Goal: Information Seeking & Learning: Learn about a topic

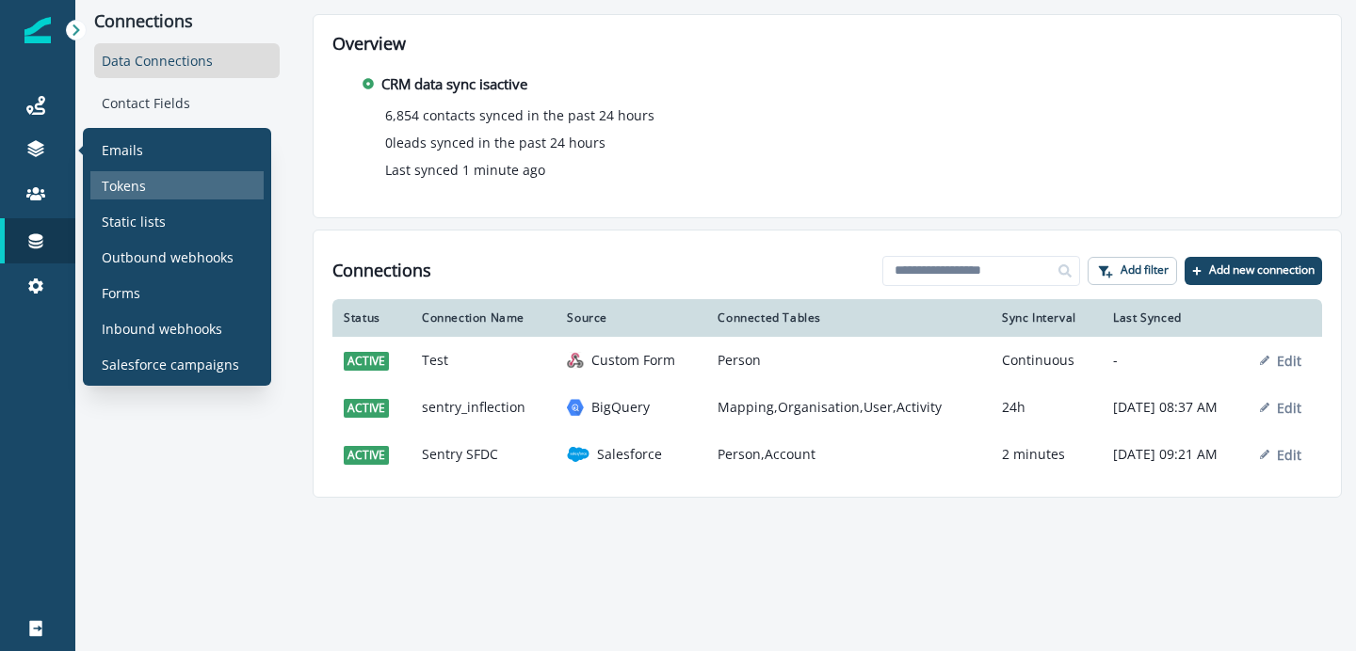
click at [115, 185] on p "Tokens" at bounding box center [124, 186] width 44 height 20
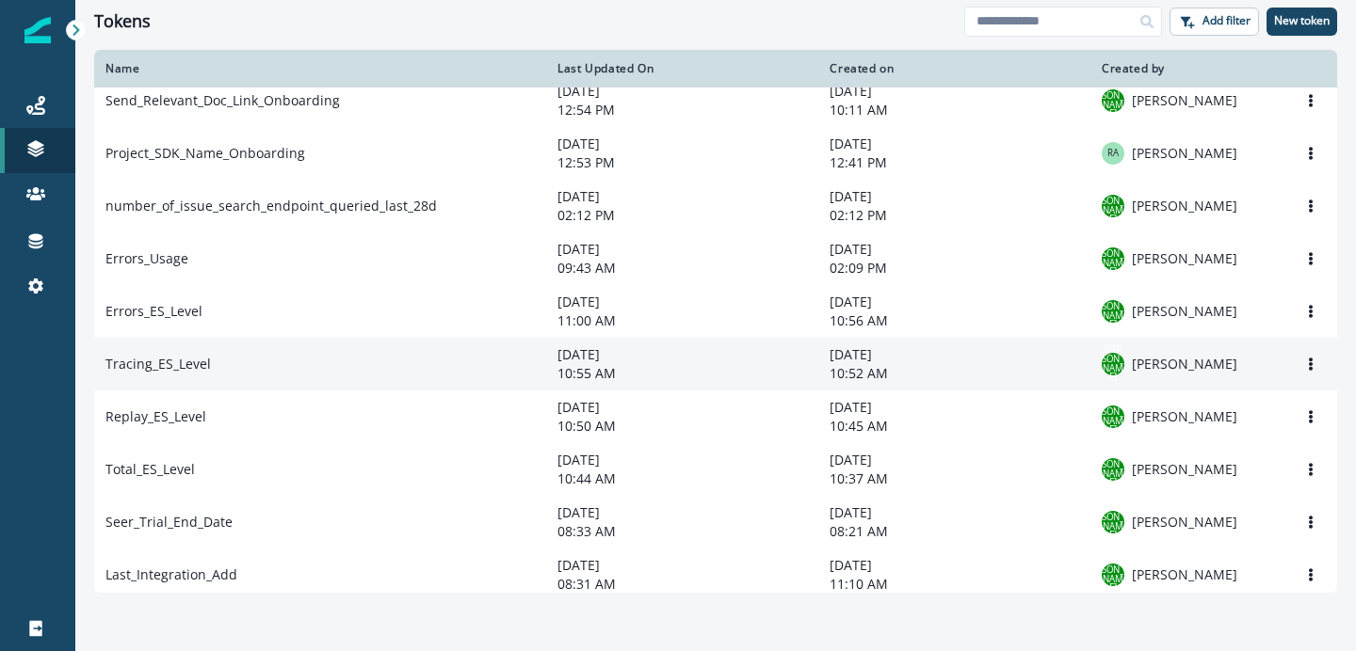
scroll to position [176, 0]
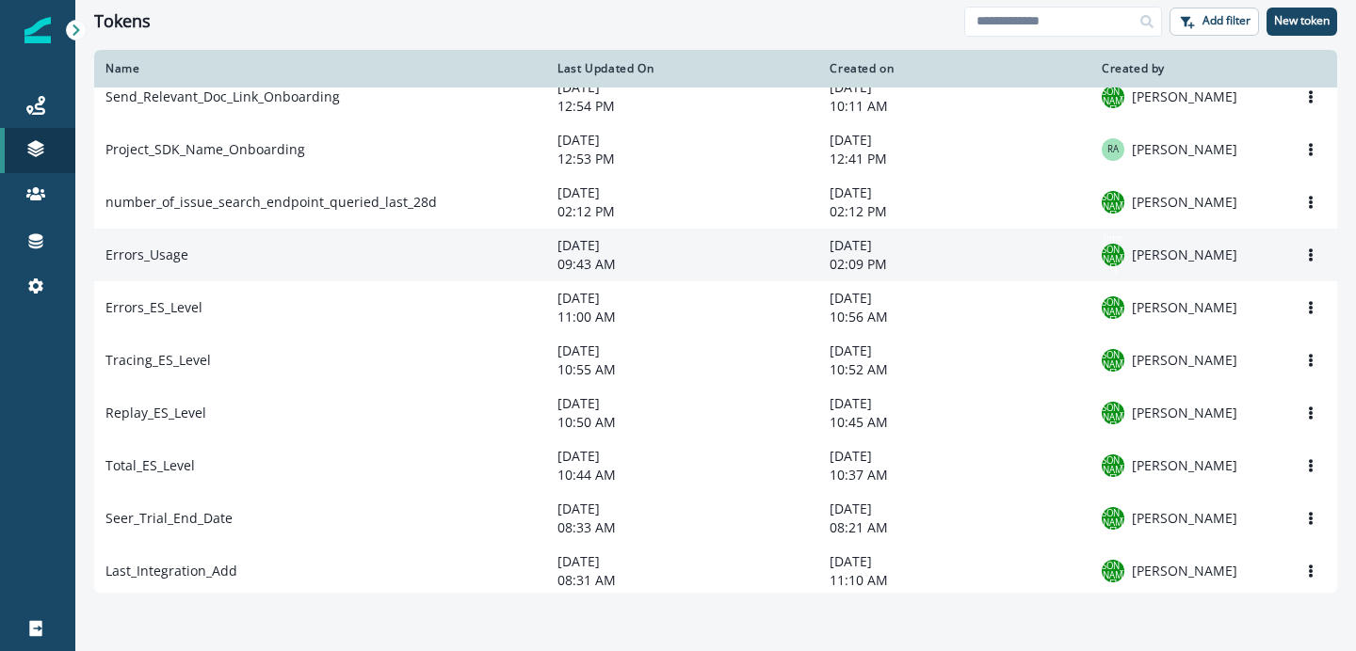
click at [263, 262] on td "Errors_Usage" at bounding box center [320, 255] width 452 height 53
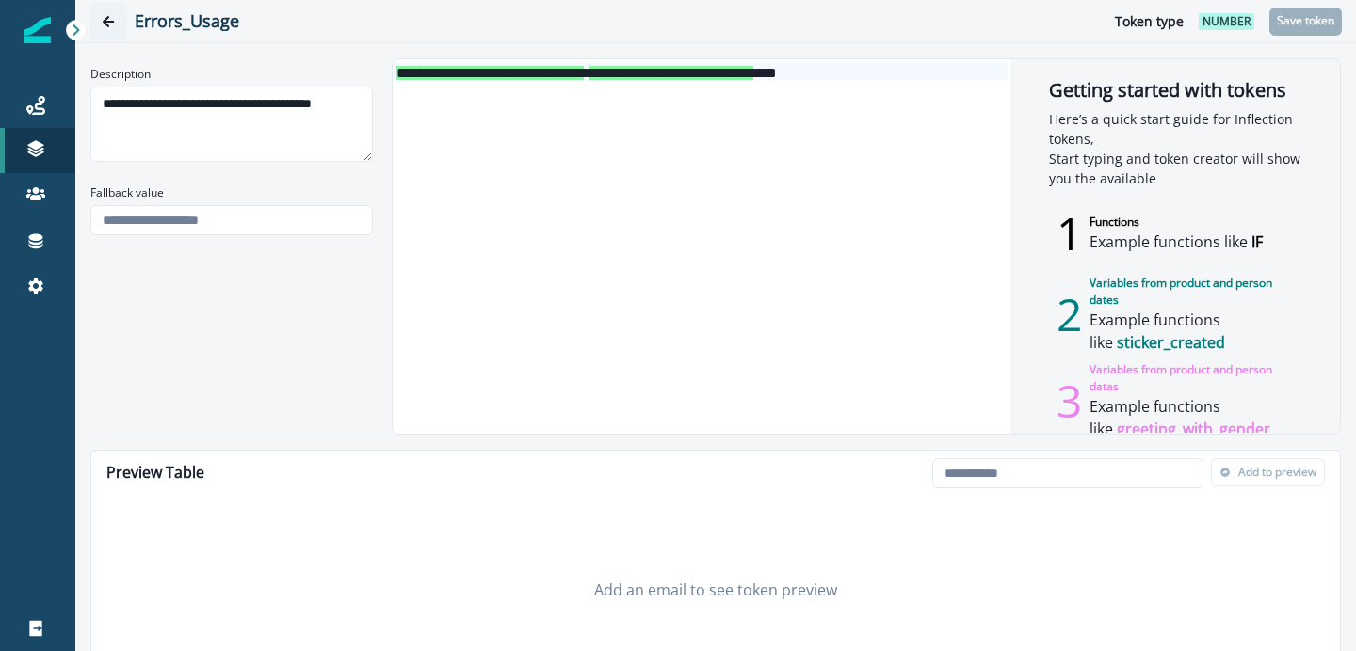
click at [110, 23] on icon "Go back" at bounding box center [108, 21] width 13 height 13
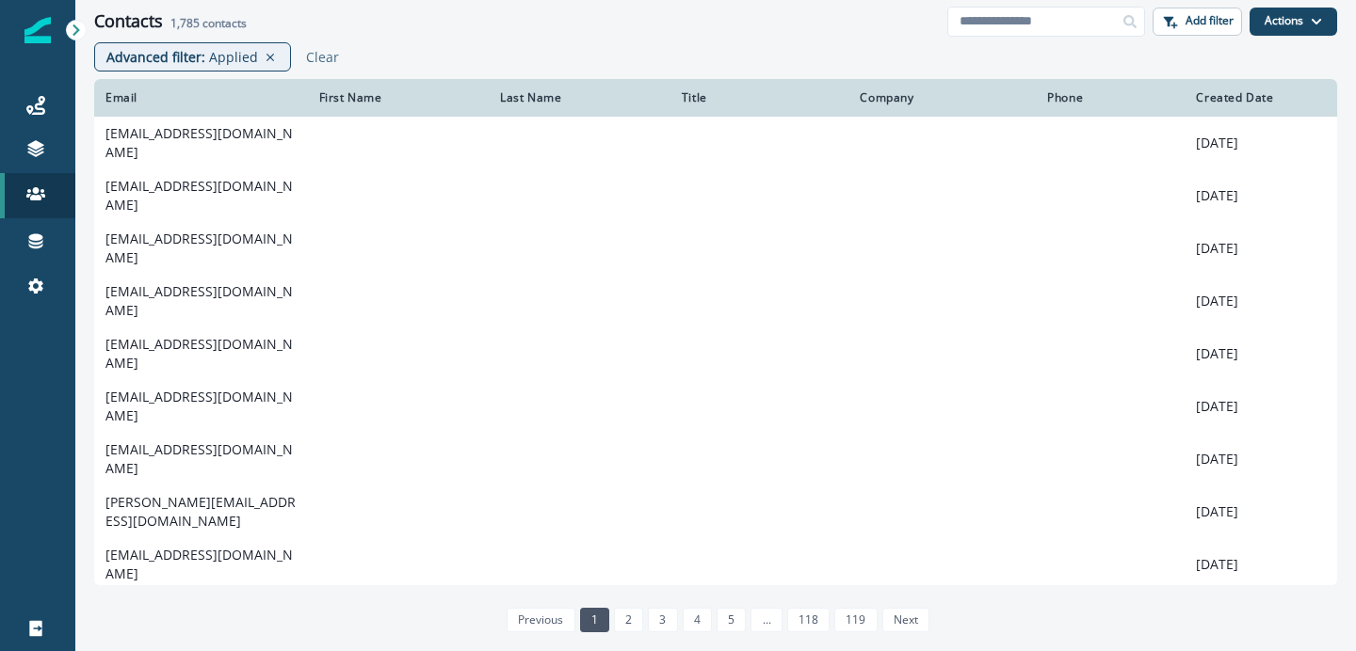
scroll to position [244, 0]
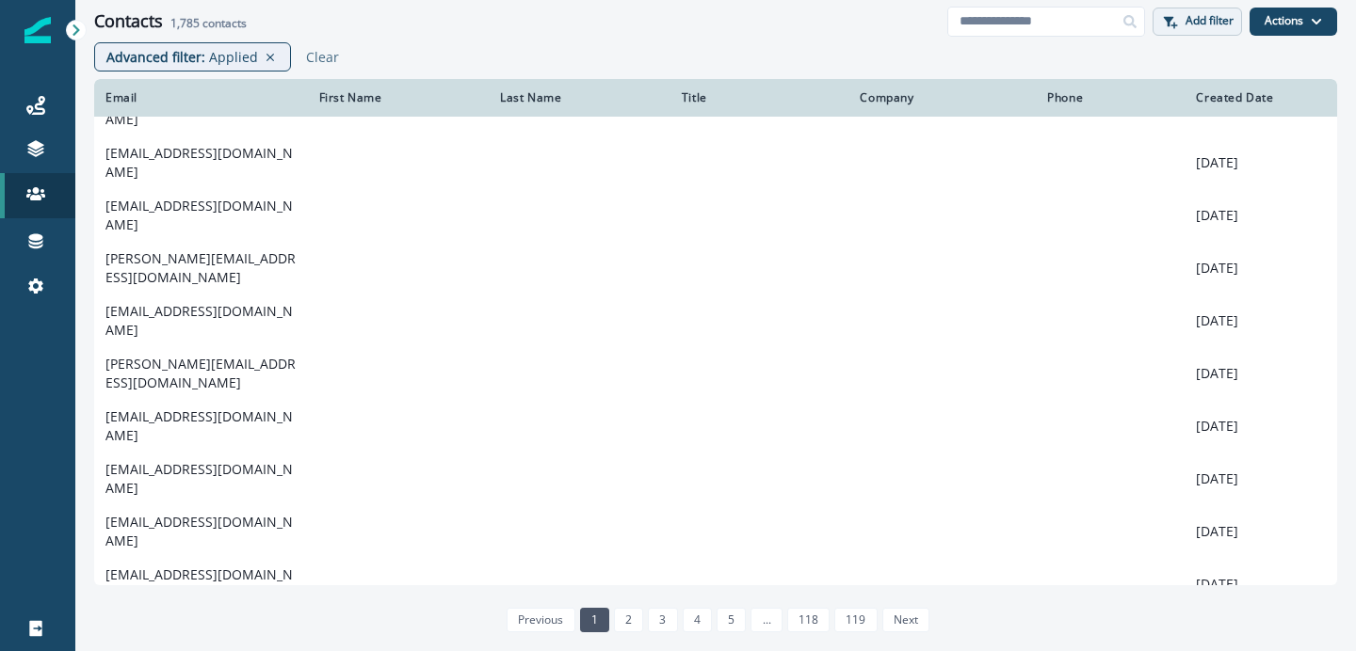
click at [1200, 26] on p "Add filter" at bounding box center [1209, 20] width 48 height 13
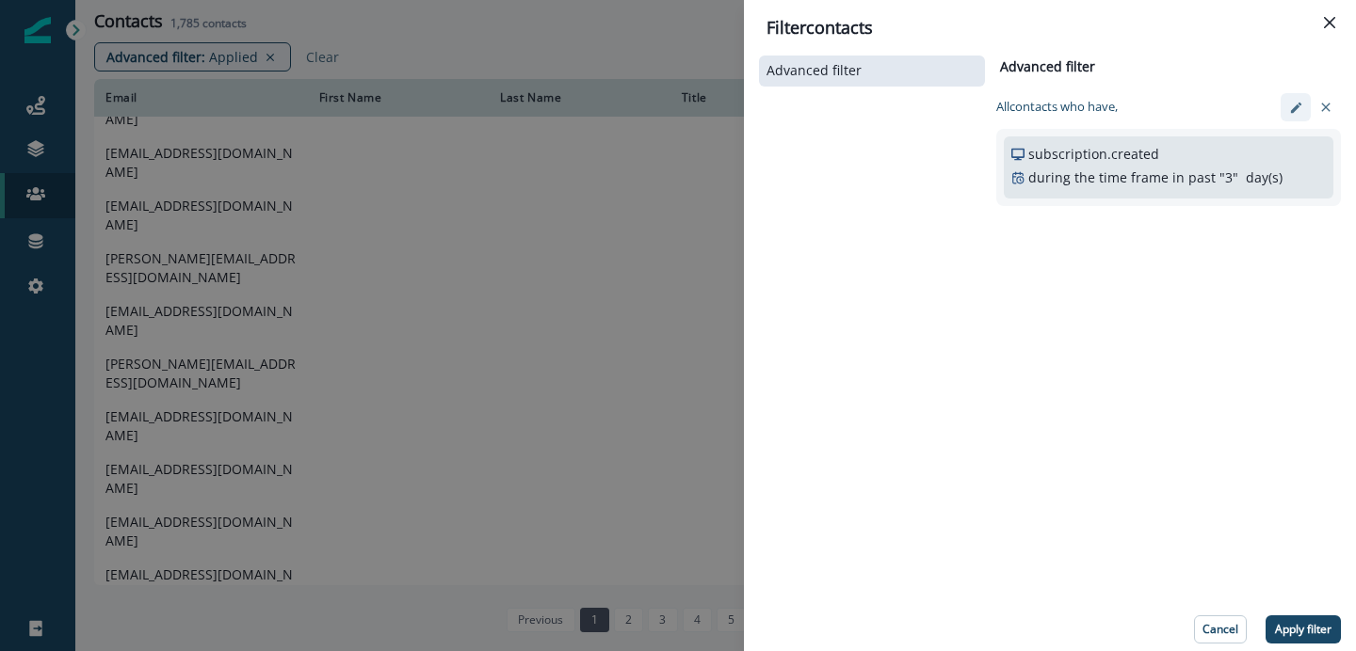
click at [1297, 113] on icon "edit-filter" at bounding box center [1296, 108] width 14 height 14
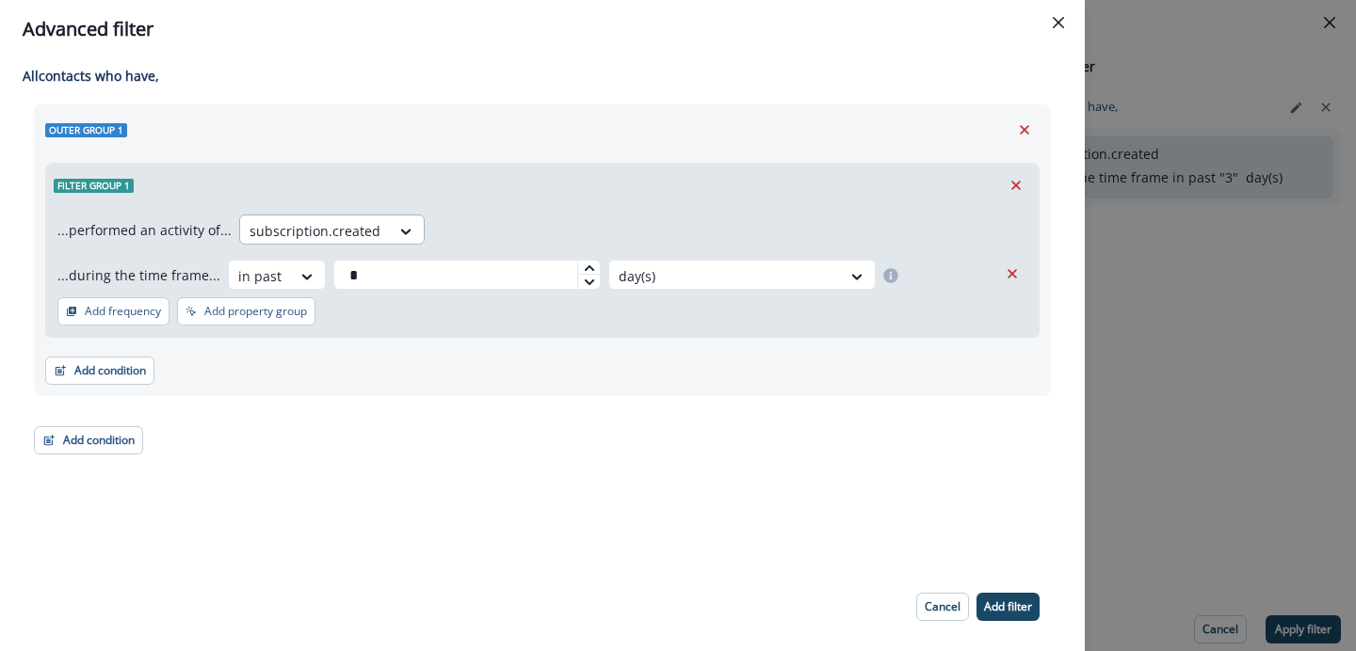
click at [344, 226] on div at bounding box center [314, 231] width 131 height 24
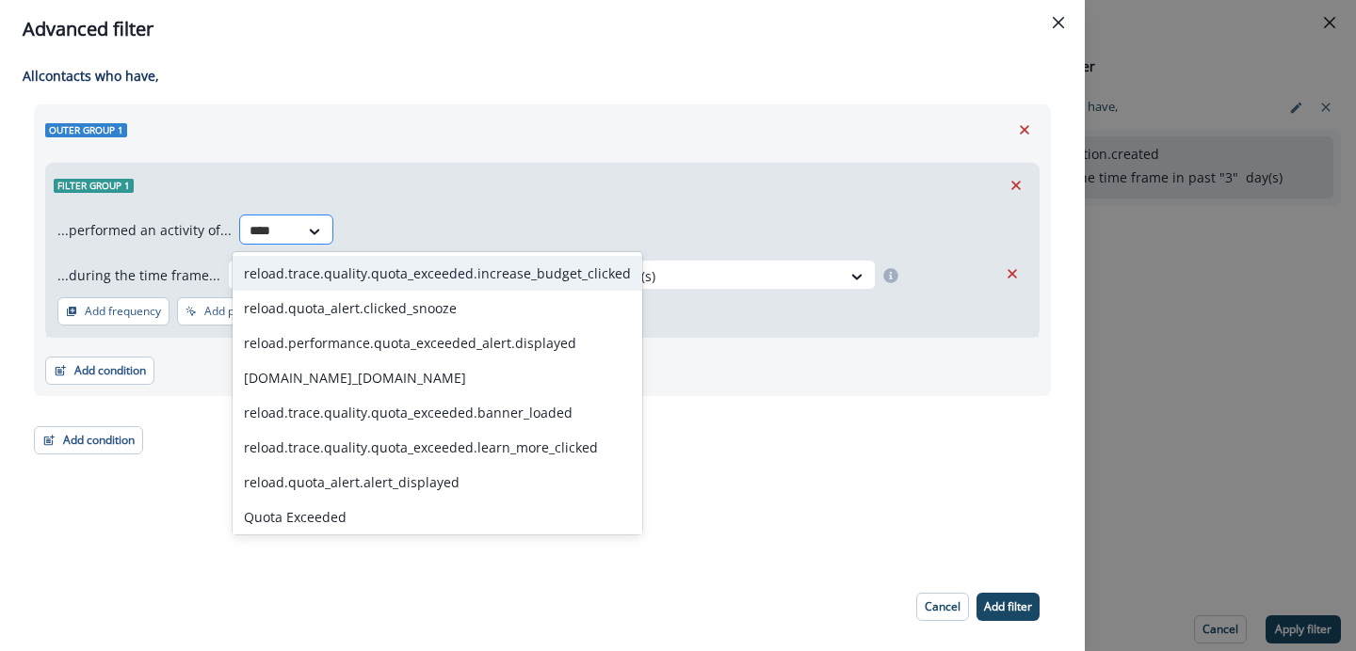
type input "*****"
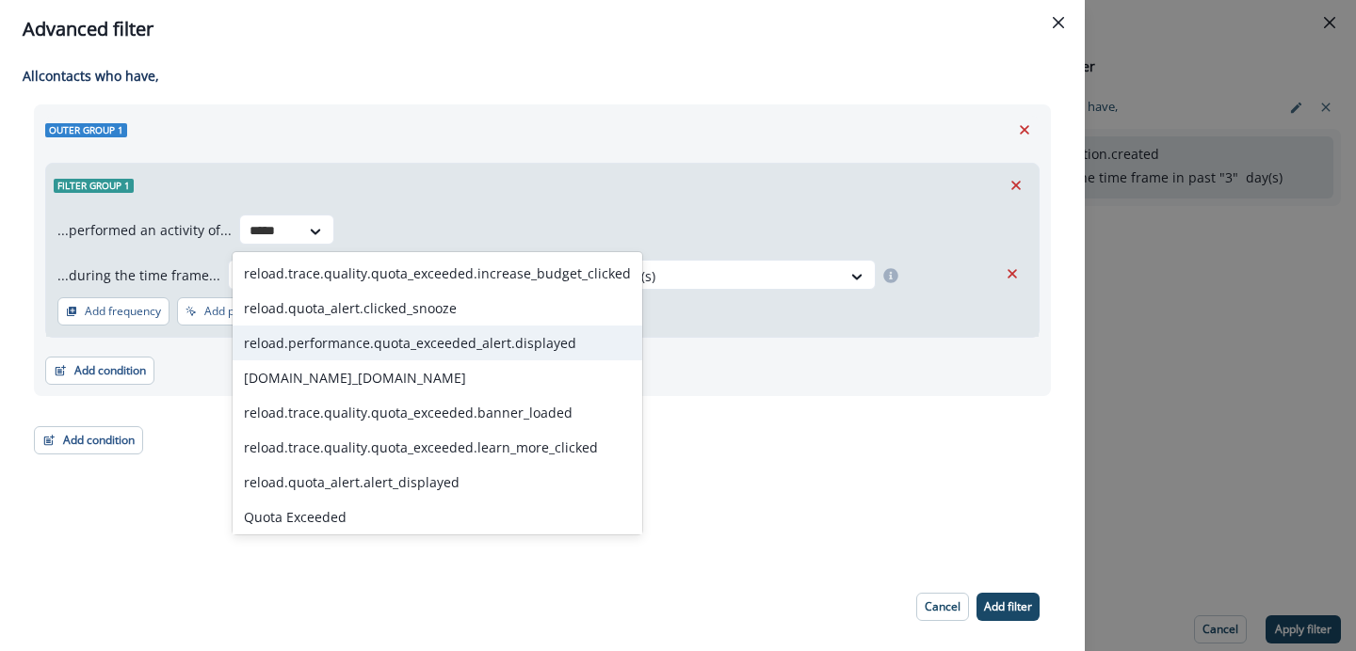
scroll to position [4, 0]
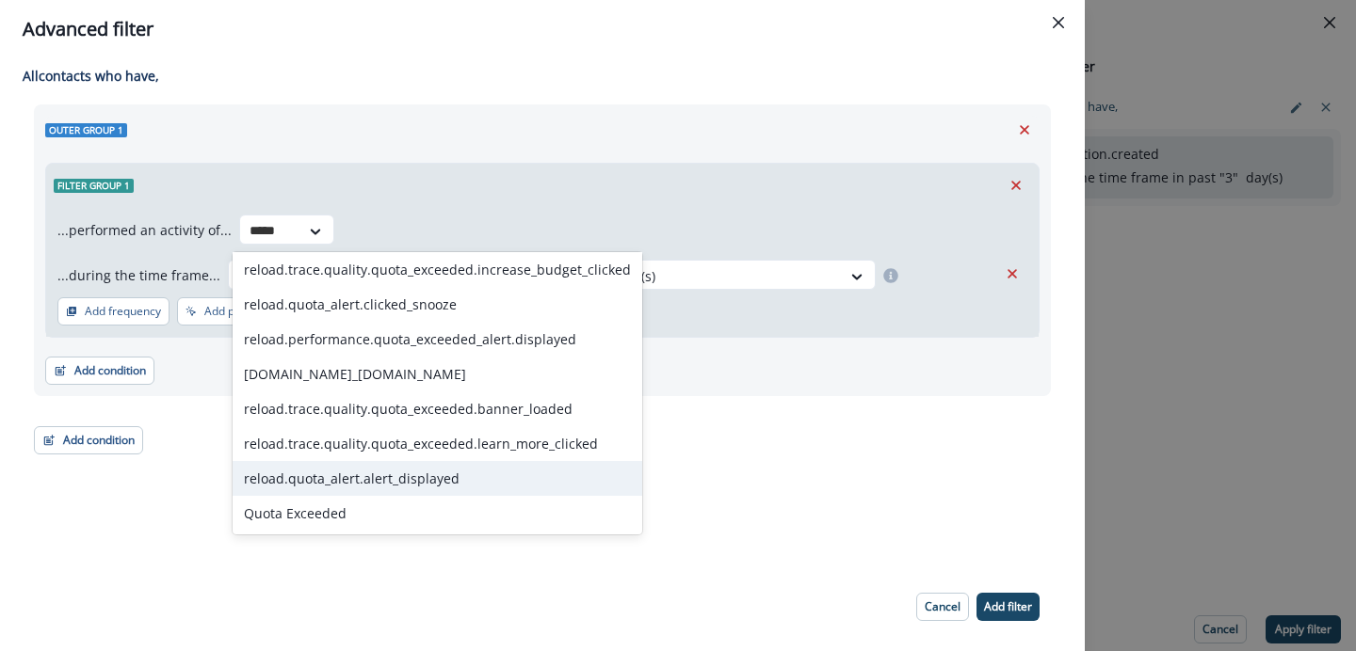
click at [381, 474] on div "reload.quota_alert.alert_displayed" at bounding box center [438, 478] width 410 height 35
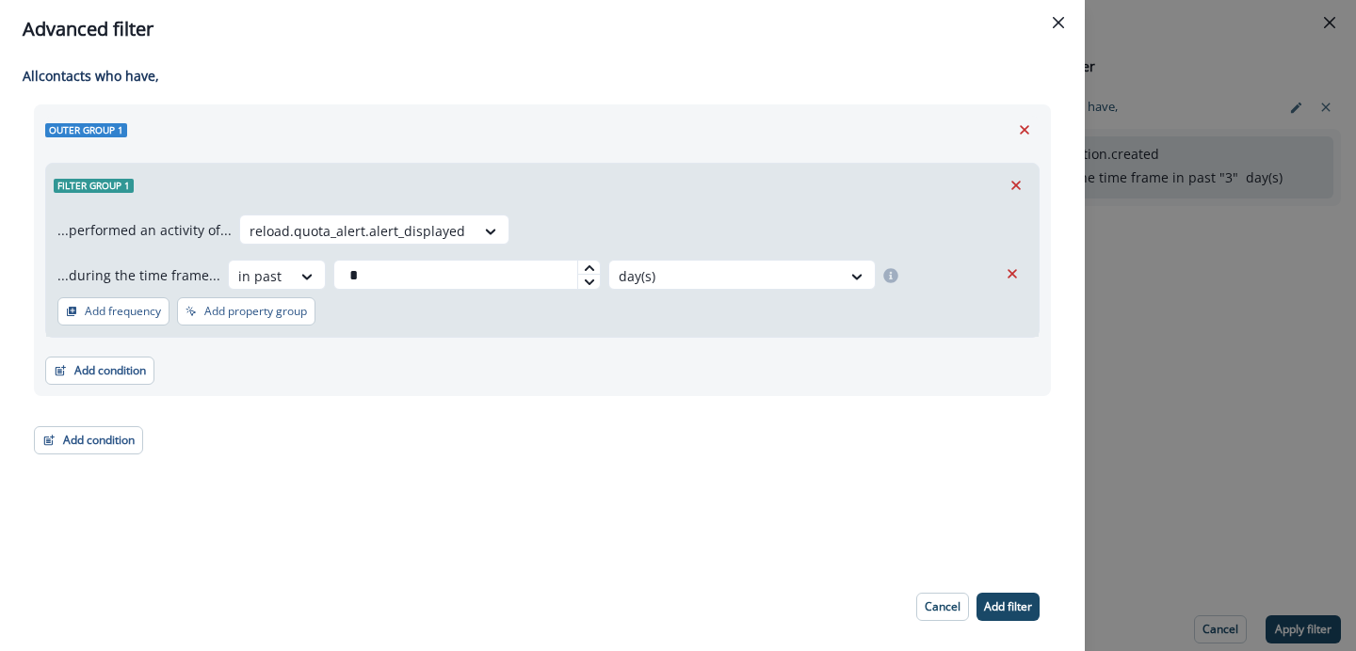
click at [584, 277] on icon at bounding box center [589, 282] width 11 height 11
type input "*"
click at [1000, 601] on p "Add filter" at bounding box center [1008, 607] width 48 height 13
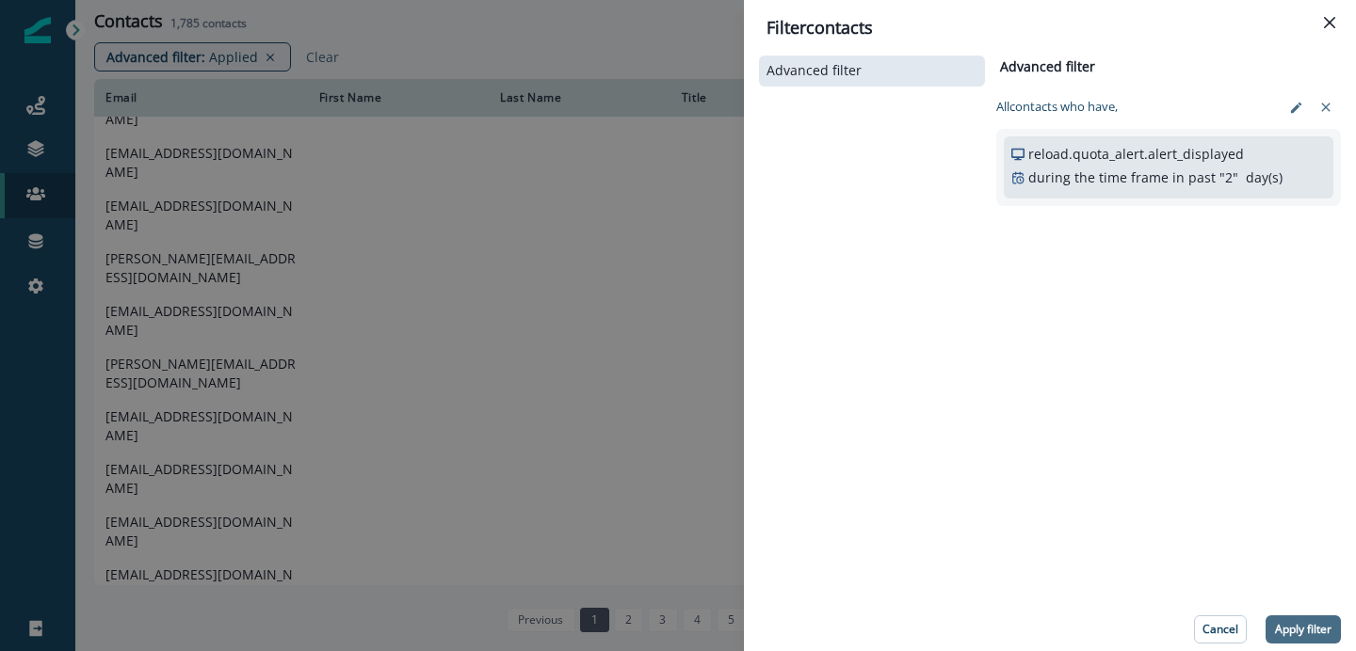
click at [1302, 639] on button "Apply filter" at bounding box center [1302, 630] width 75 height 28
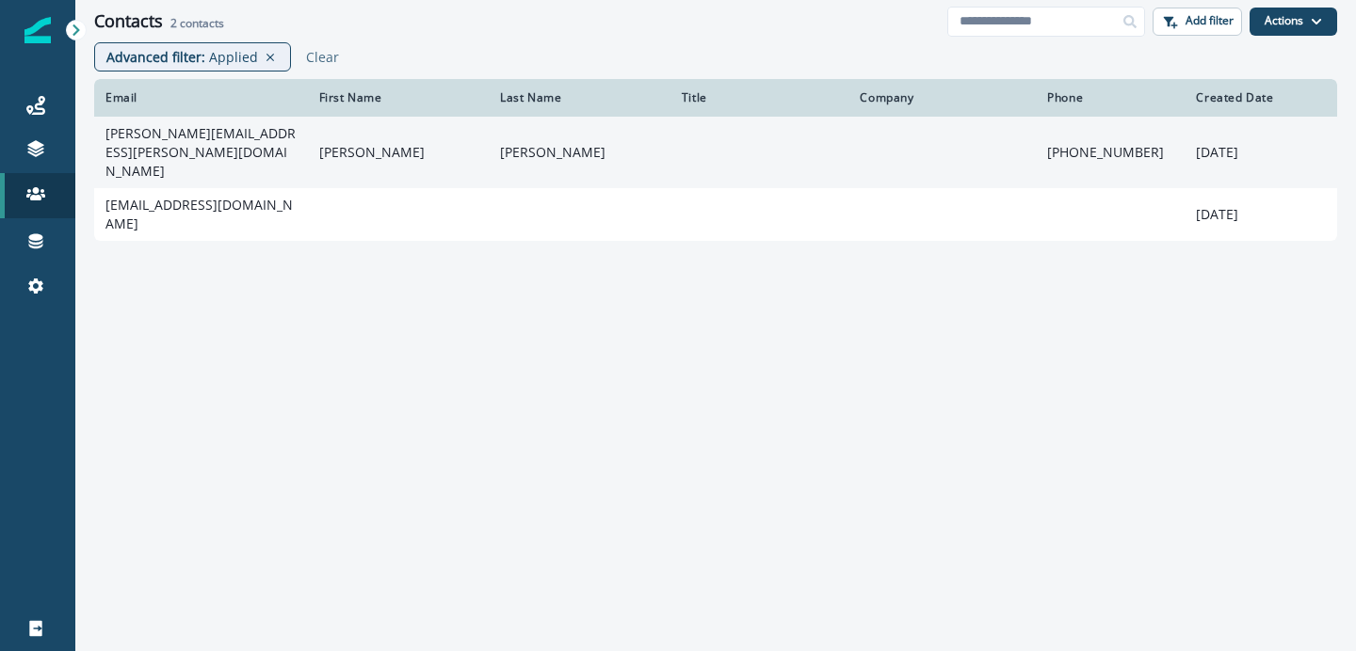
click at [204, 145] on td "[PERSON_NAME][EMAIL_ADDRESS][PERSON_NAME][DOMAIN_NAME]" at bounding box center [201, 153] width 214 height 72
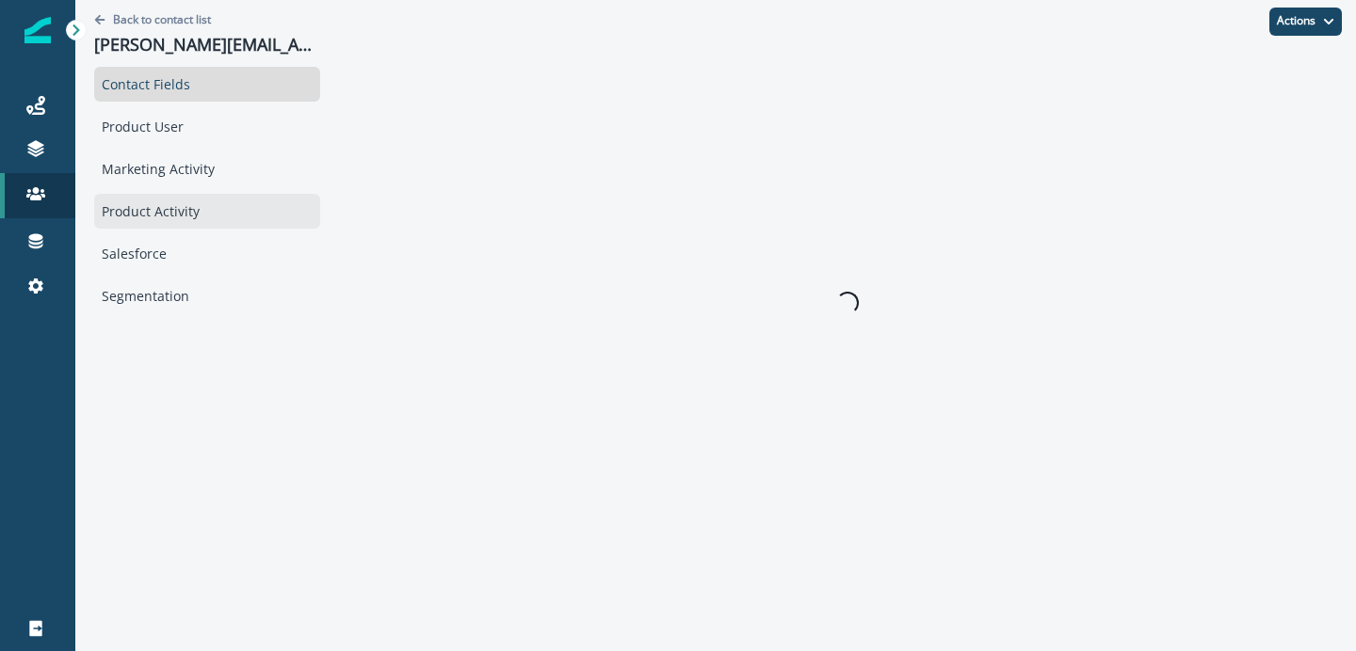
click at [161, 214] on div "Product Activity" at bounding box center [207, 211] width 226 height 35
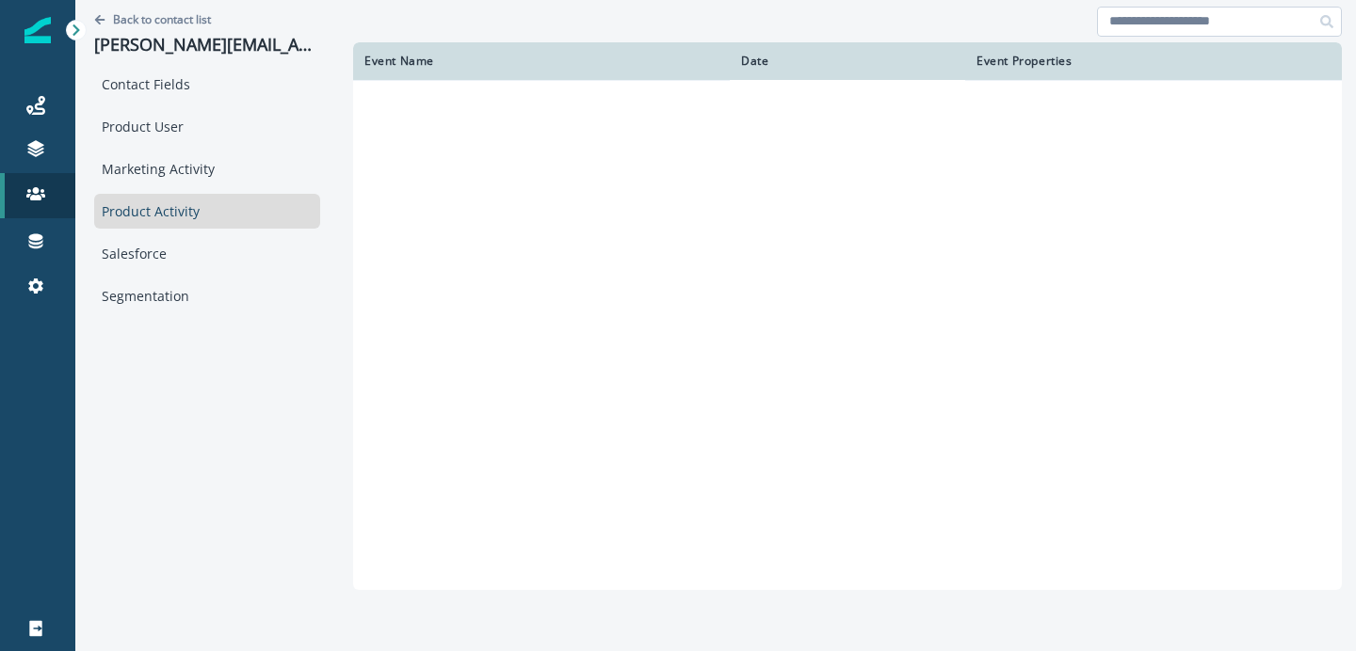
click at [1151, 32] on input at bounding box center [1219, 22] width 245 height 30
type input "*****"
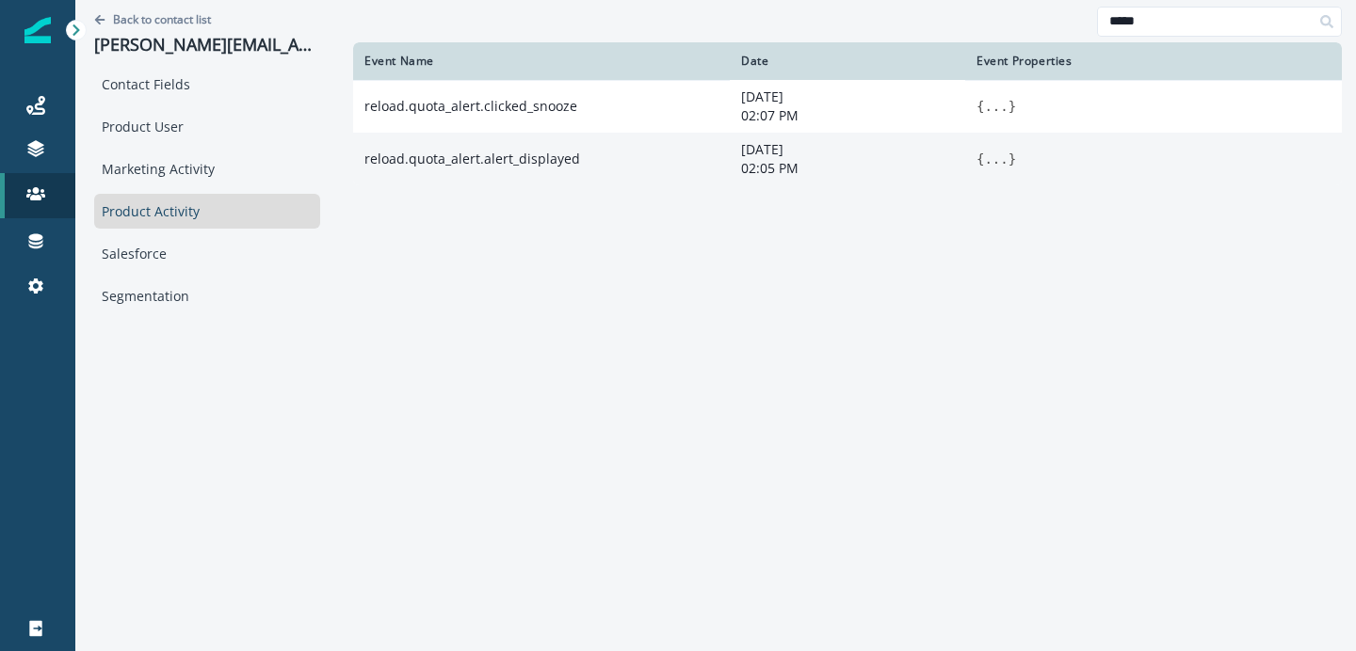
click at [994, 162] on button "..." at bounding box center [996, 159] width 24 height 19
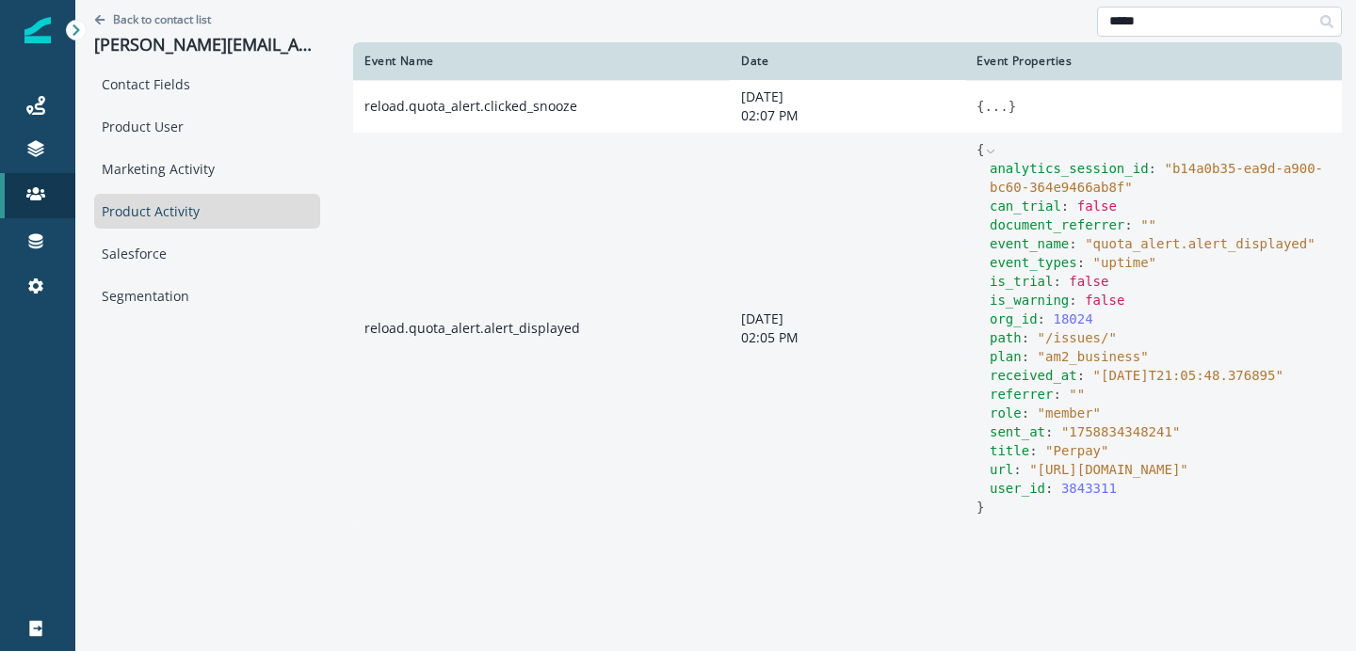
click at [1145, 32] on input "*****" at bounding box center [1219, 22] width 245 height 30
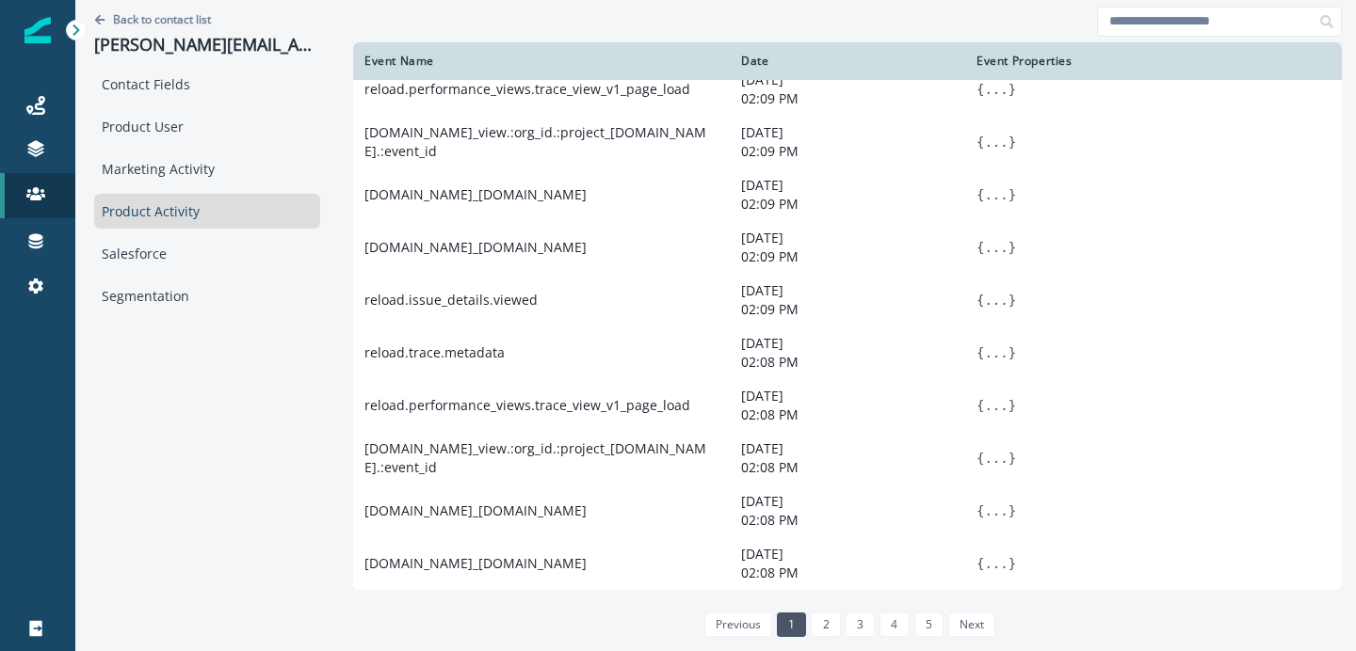
scroll to position [1100, 0]
click at [811, 627] on link "2" at bounding box center [825, 625] width 29 height 24
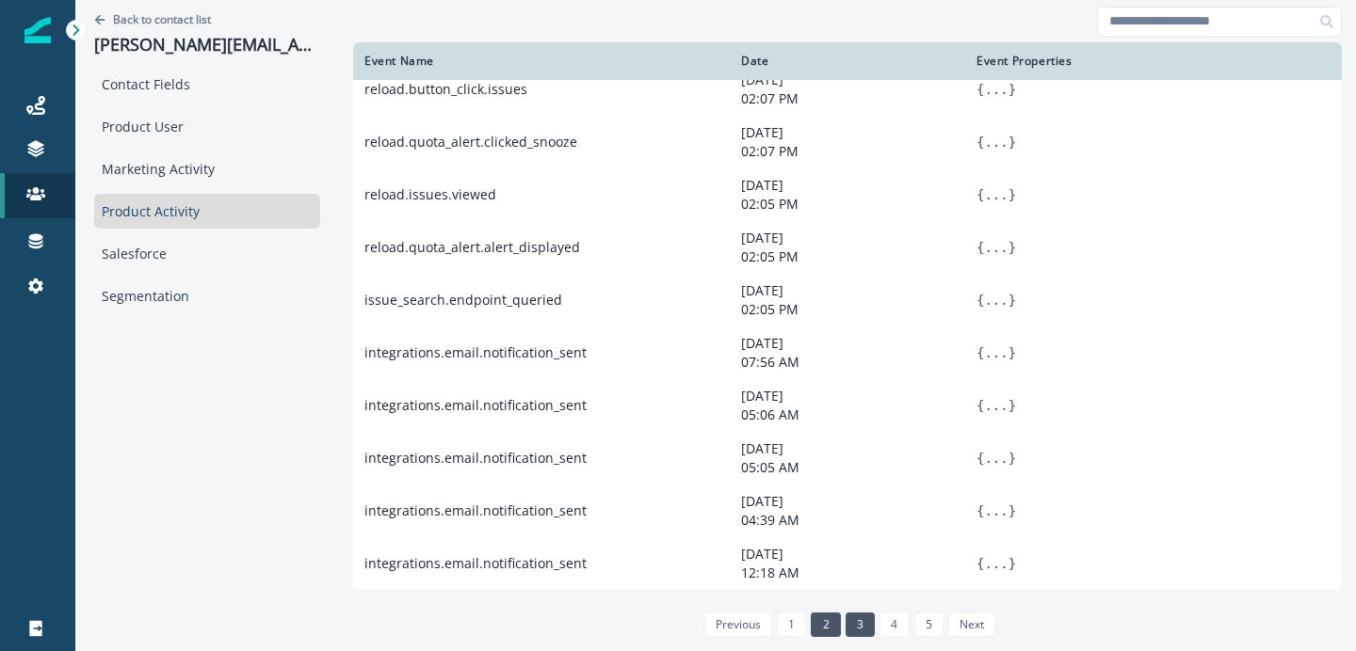
click at [850, 630] on link "3" at bounding box center [859, 625] width 29 height 24
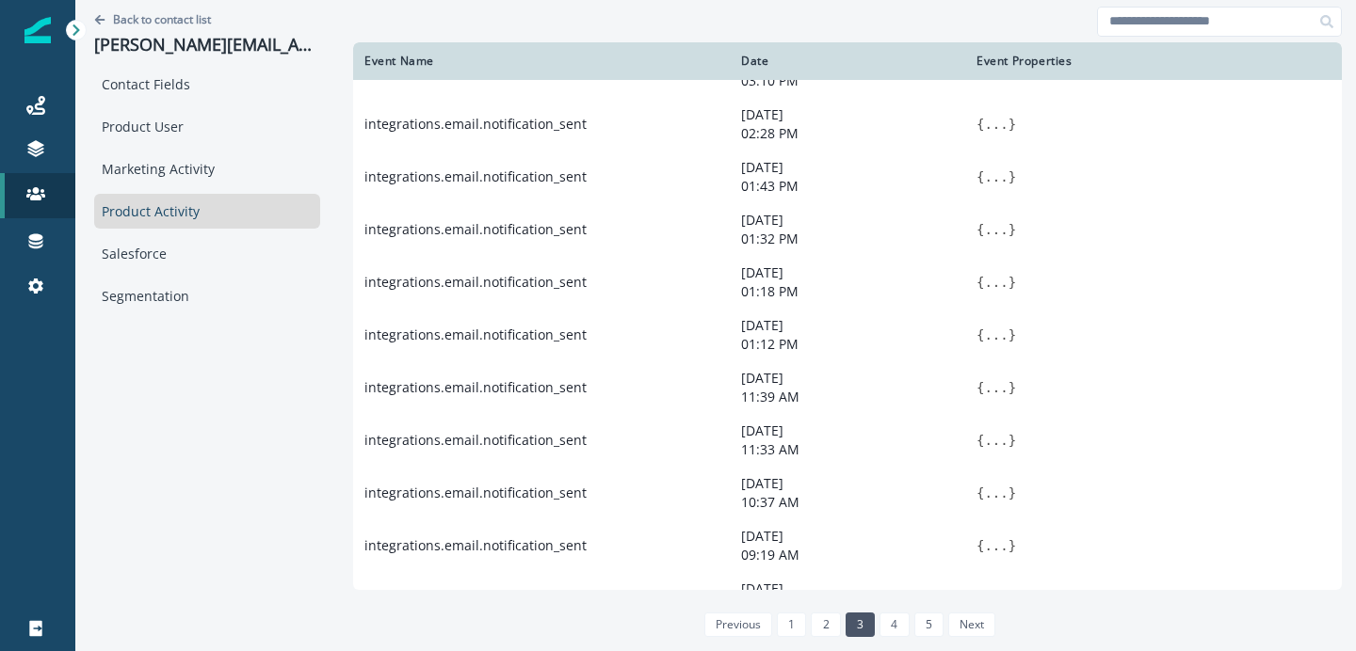
scroll to position [0, 0]
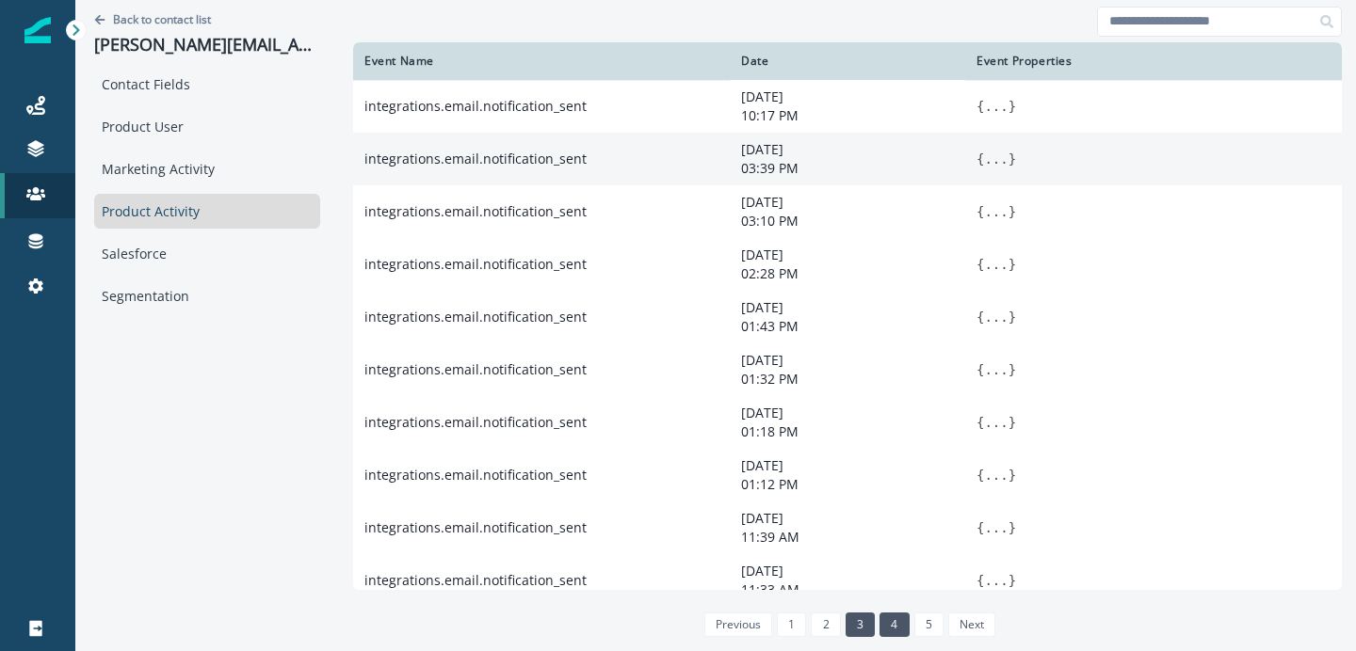
click at [888, 624] on link "4" at bounding box center [893, 625] width 29 height 24
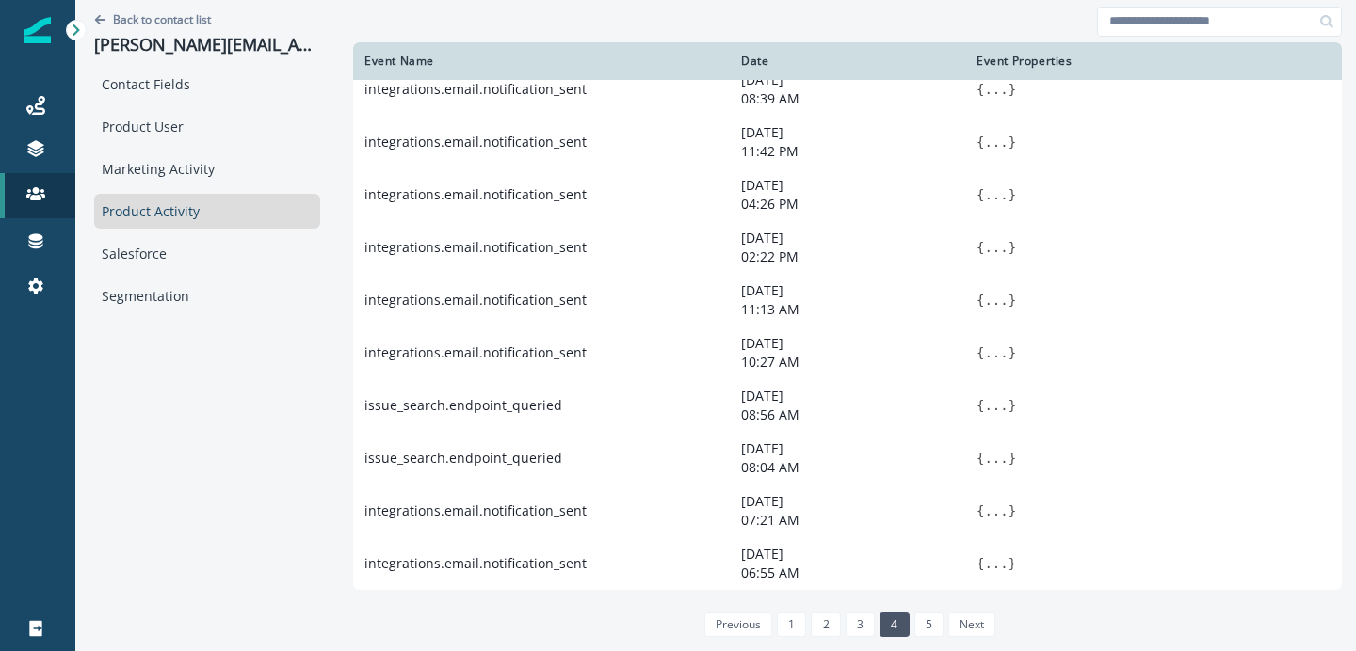
scroll to position [1100, 0]
click at [930, 620] on link "5" at bounding box center [928, 625] width 29 height 24
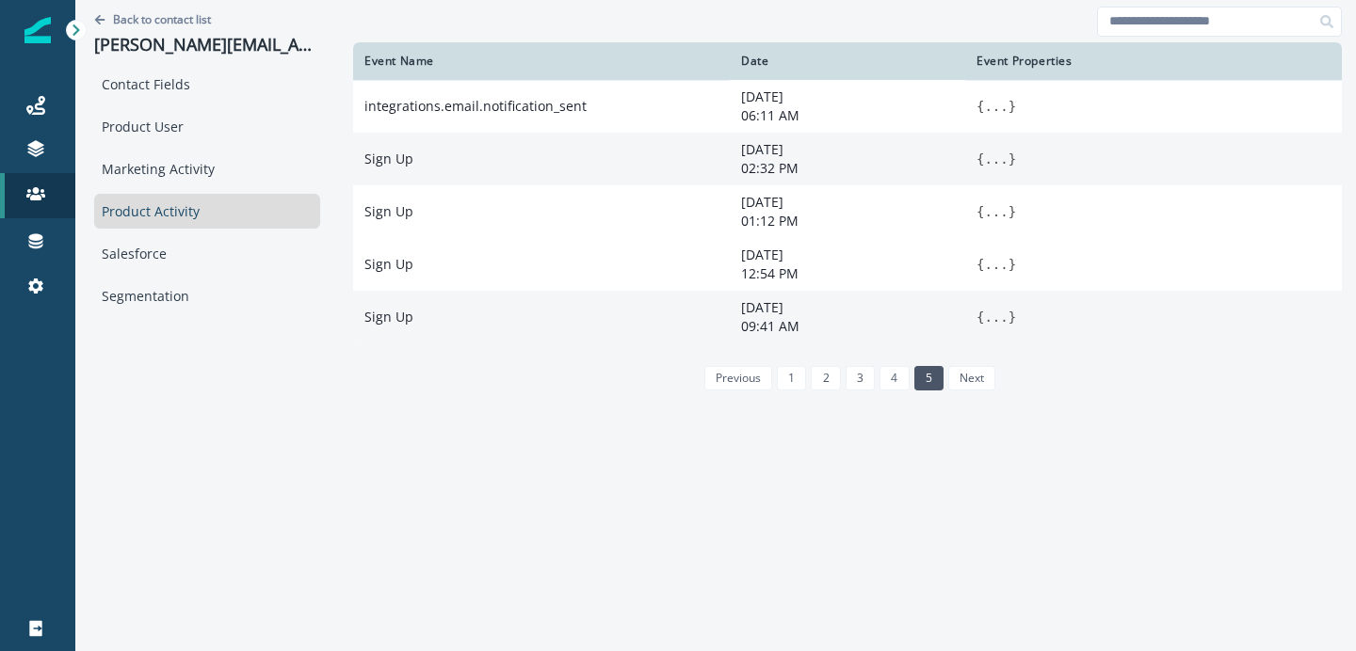
scroll to position [0, 0]
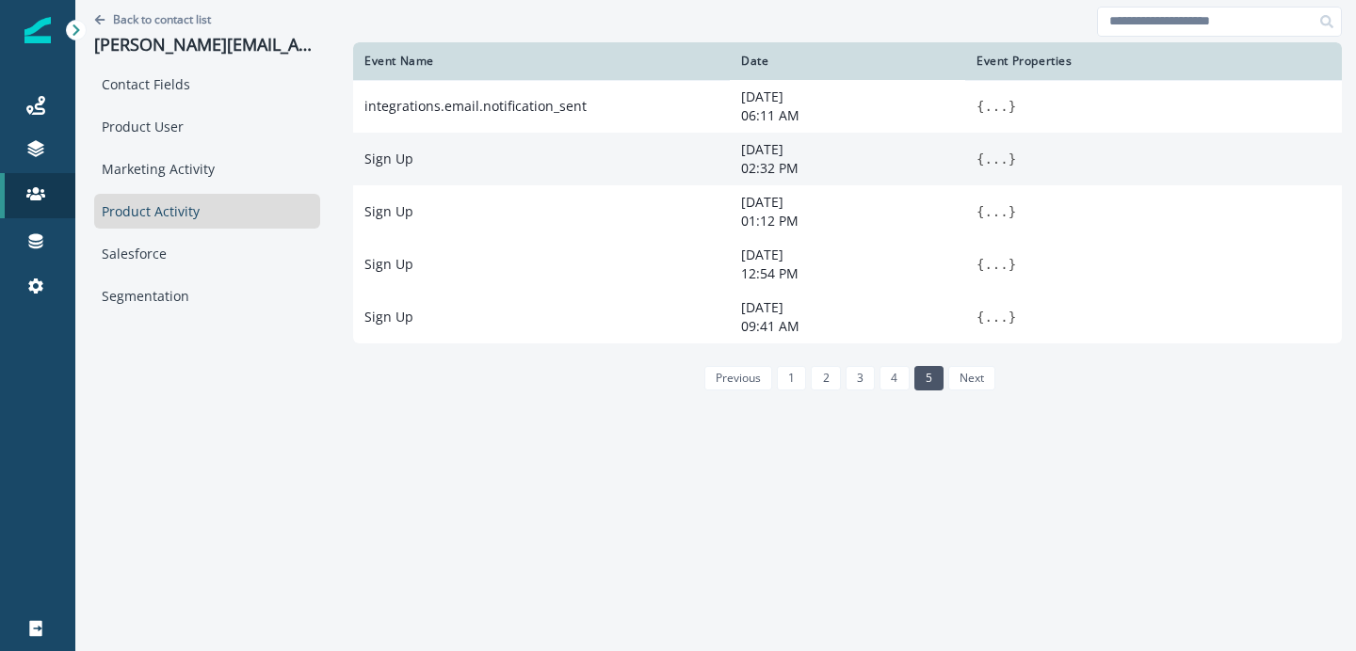
click at [182, 9] on div "Back to contact list [PERSON_NAME][EMAIL_ADDRESS][PERSON_NAME][DOMAIN_NAME]" at bounding box center [207, 33] width 226 height 67
click at [178, 13] on p "Back to contact list" at bounding box center [162, 19] width 98 height 16
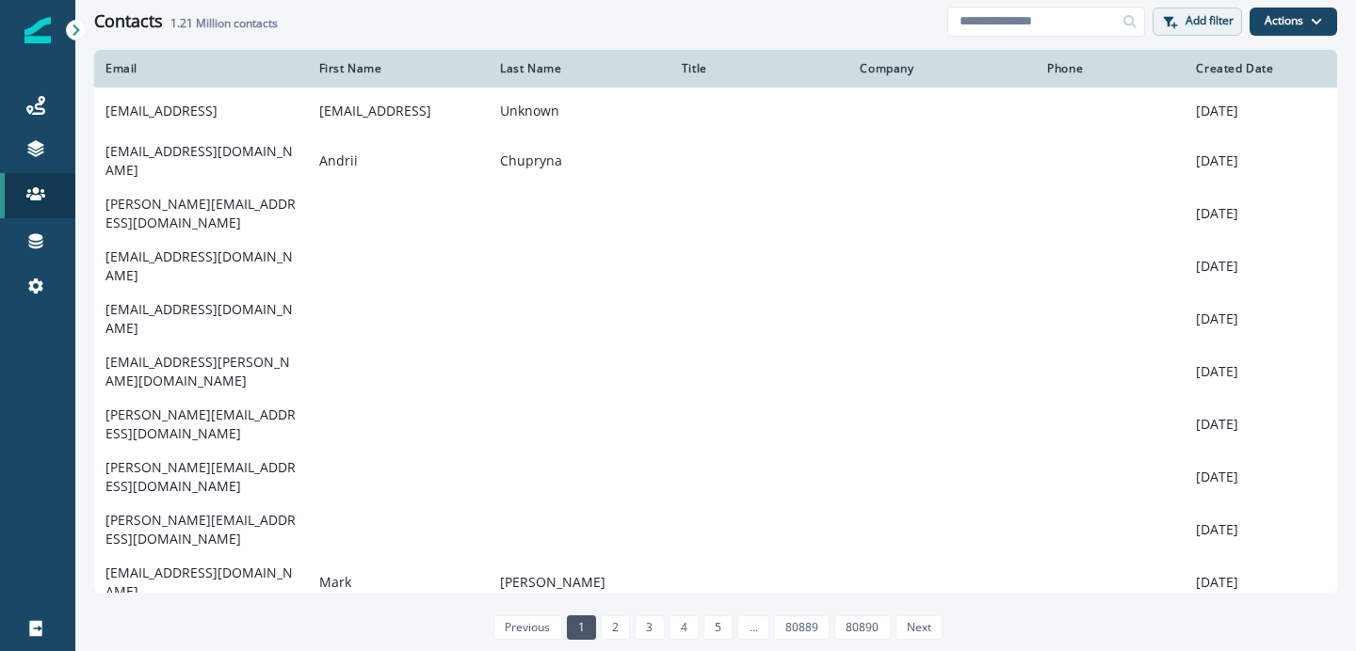
click at [1196, 26] on p "Add filter" at bounding box center [1209, 20] width 48 height 13
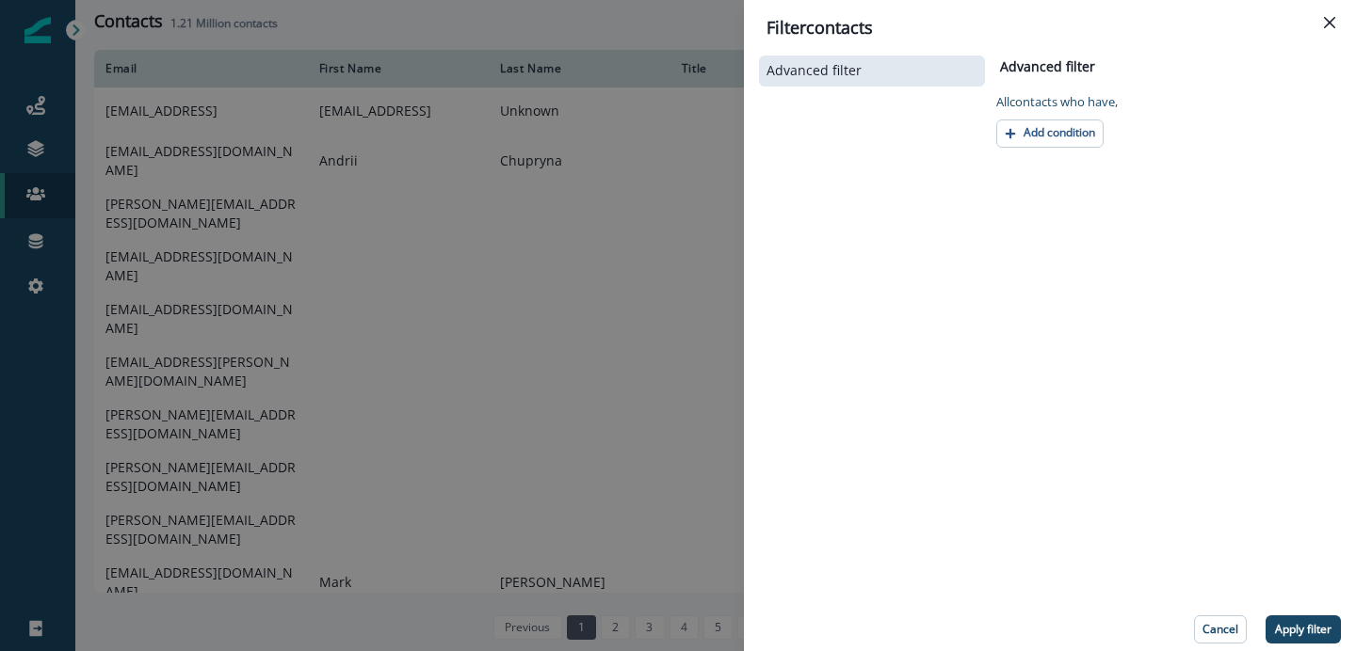
click at [1054, 114] on div "All contact s who have, Add condition" at bounding box center [1168, 117] width 345 height 62
click at [1043, 137] on p "Add condition" at bounding box center [1059, 132] width 72 height 13
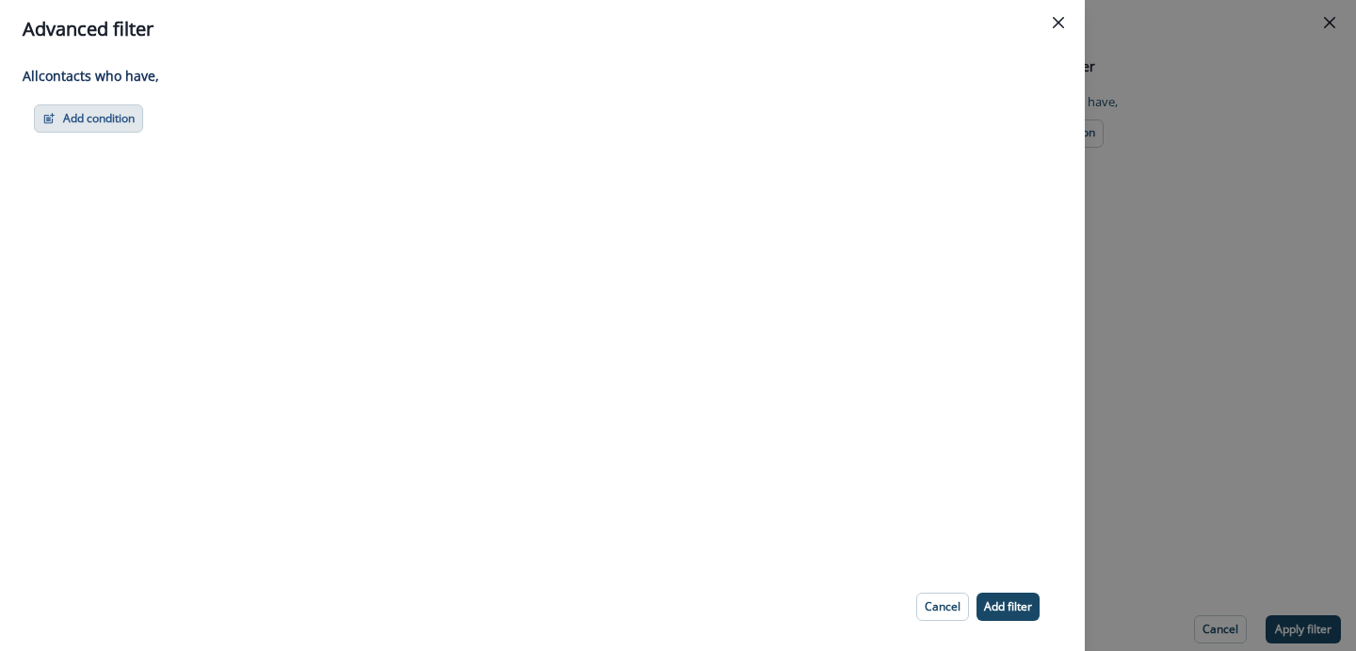
click at [77, 124] on button "Add condition" at bounding box center [88, 118] width 109 height 28
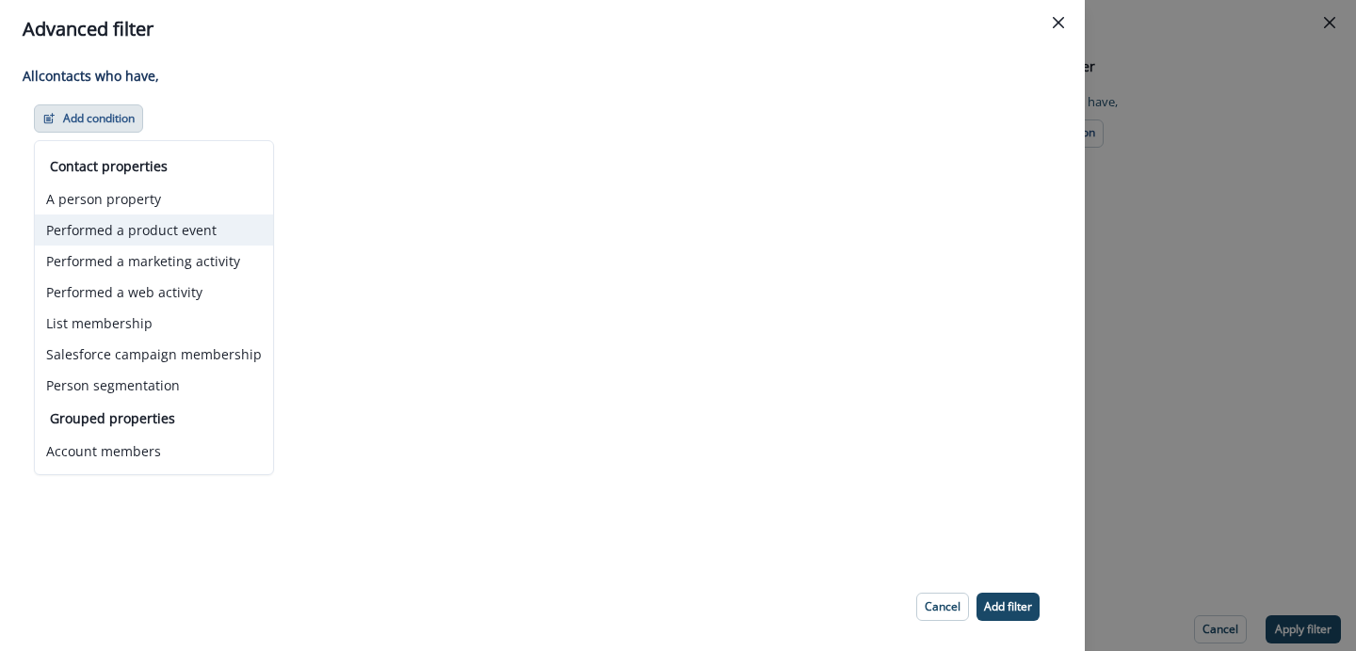
click at [158, 230] on button "Performed a product event" at bounding box center [154, 230] width 238 height 31
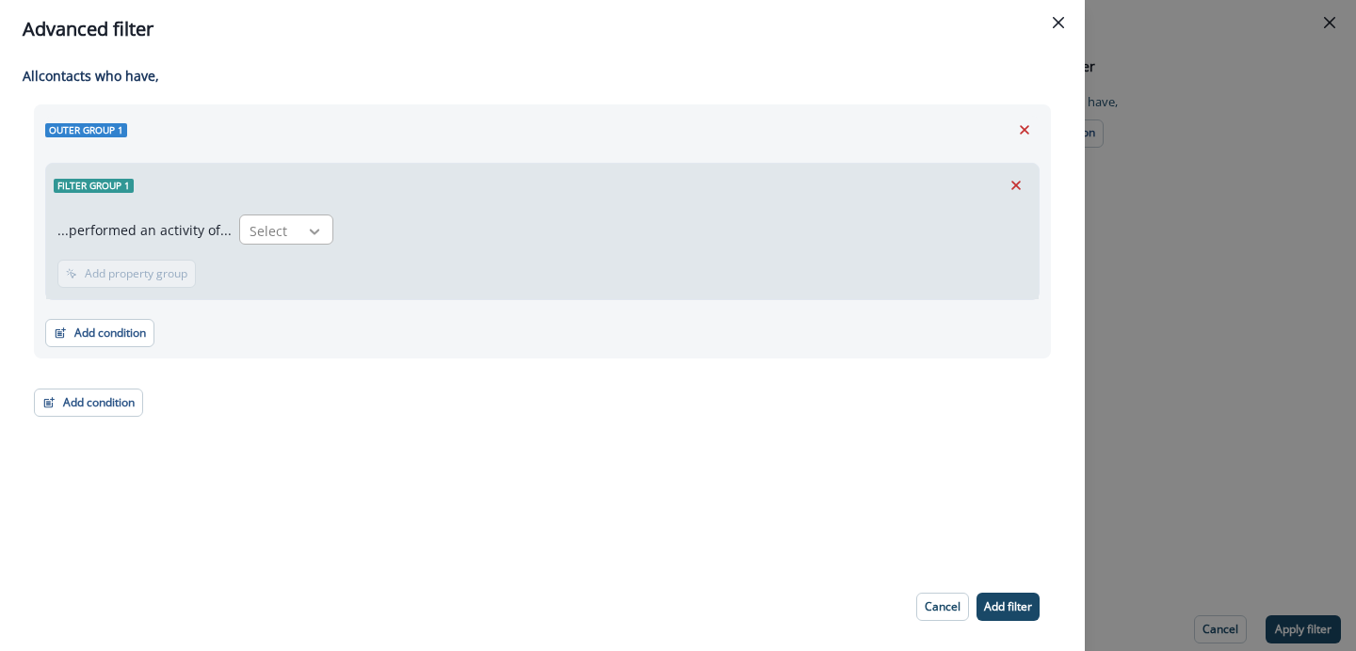
click at [317, 233] on div at bounding box center [314, 231] width 32 height 19
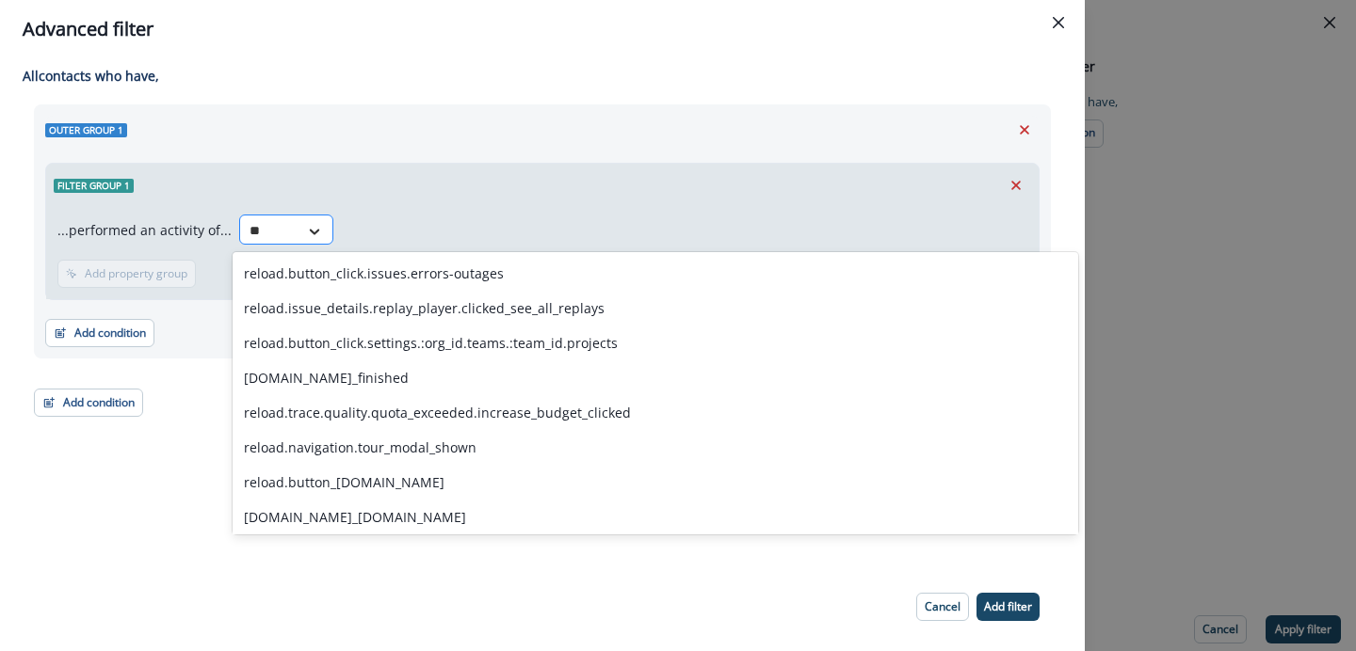
type input "*"
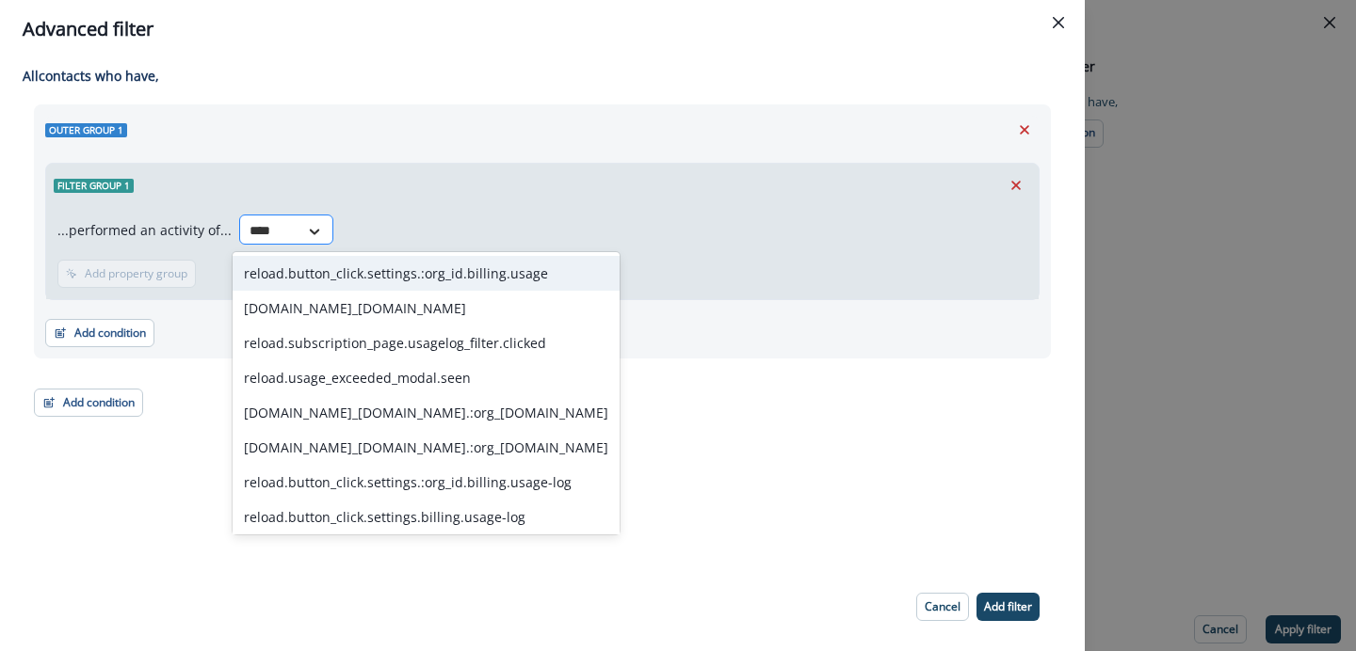
type input "*****"
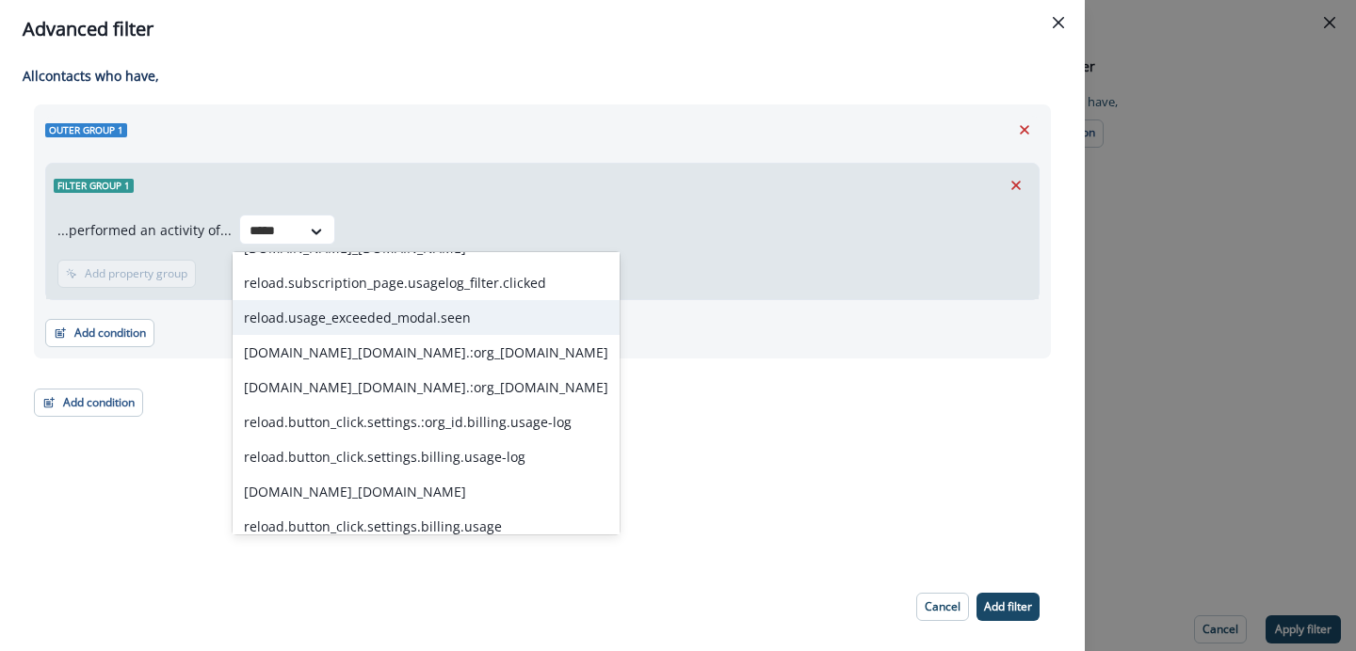
scroll to position [73, 0]
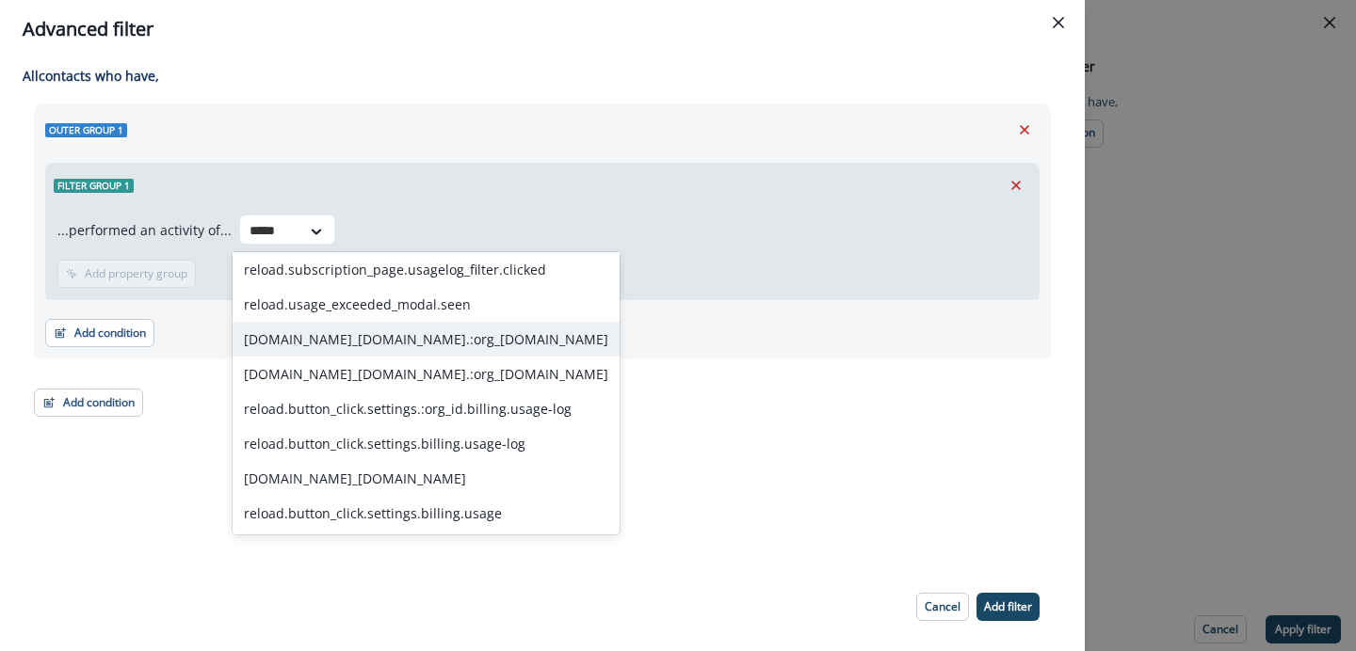
click at [399, 352] on div "[DOMAIN_NAME]_[DOMAIN_NAME].:org_[DOMAIN_NAME]" at bounding box center [426, 339] width 387 height 35
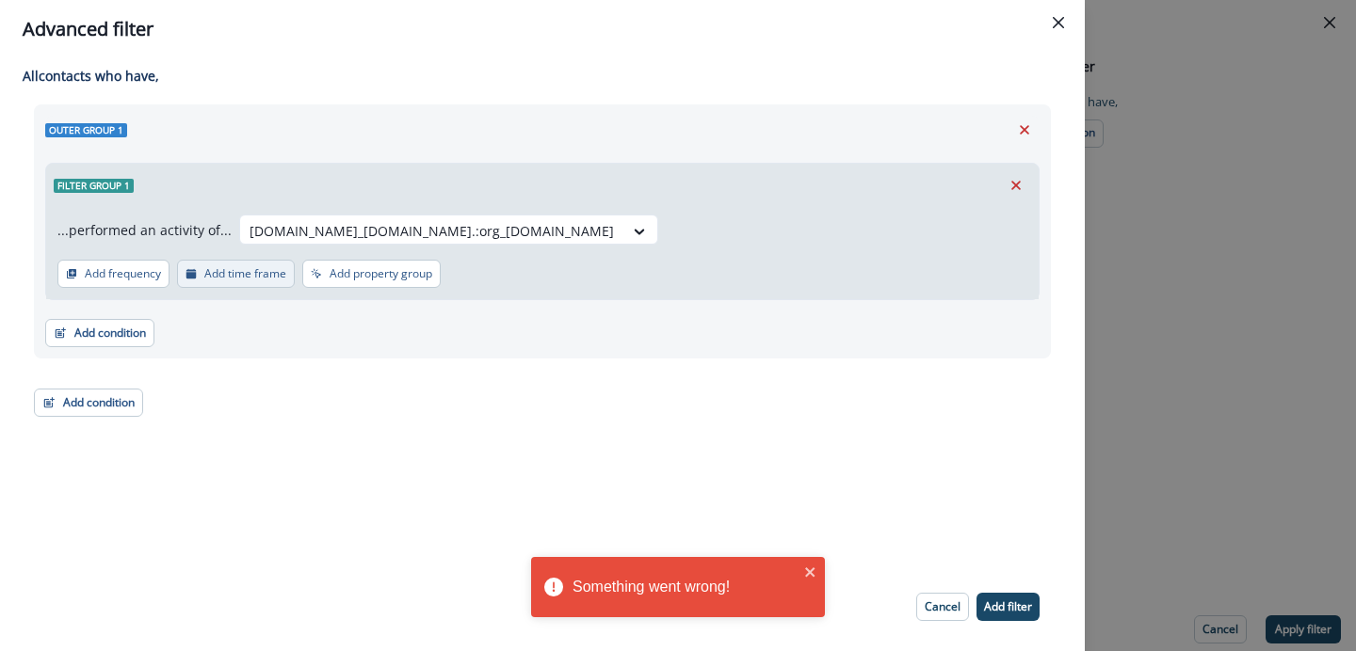
click at [249, 265] on button "Add time frame" at bounding box center [236, 274] width 118 height 28
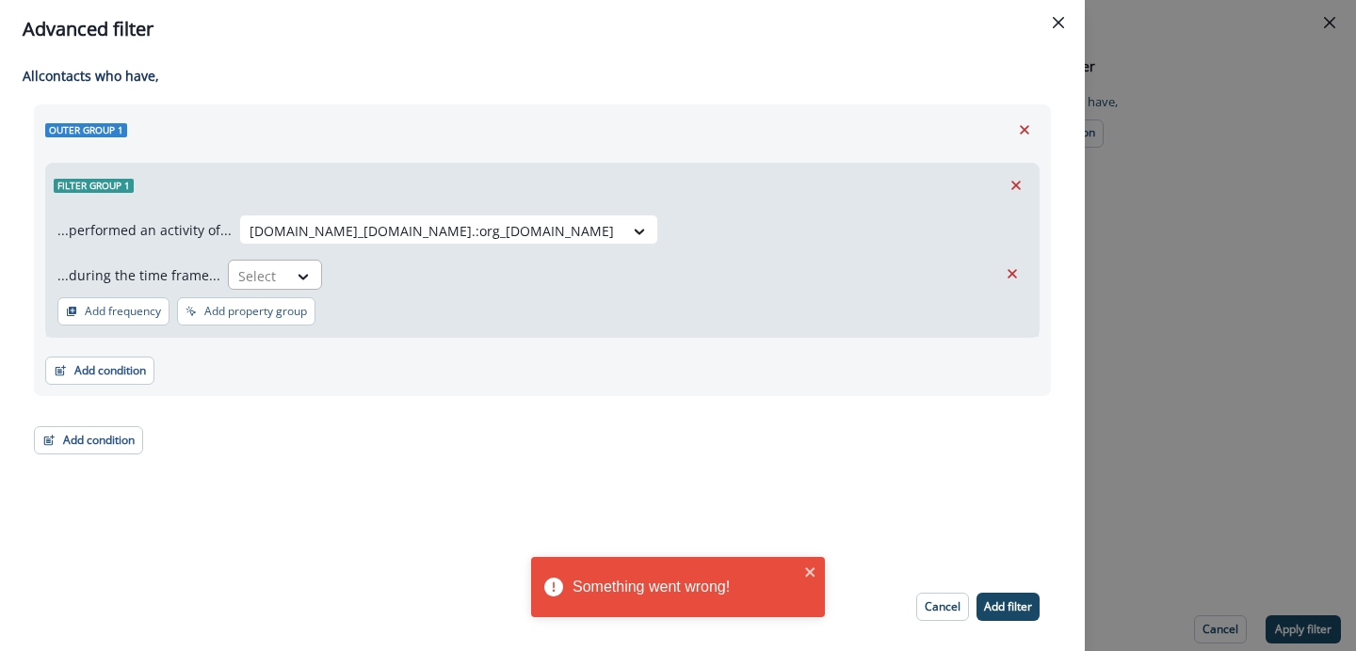
click at [296, 288] on div at bounding box center [304, 276] width 34 height 31
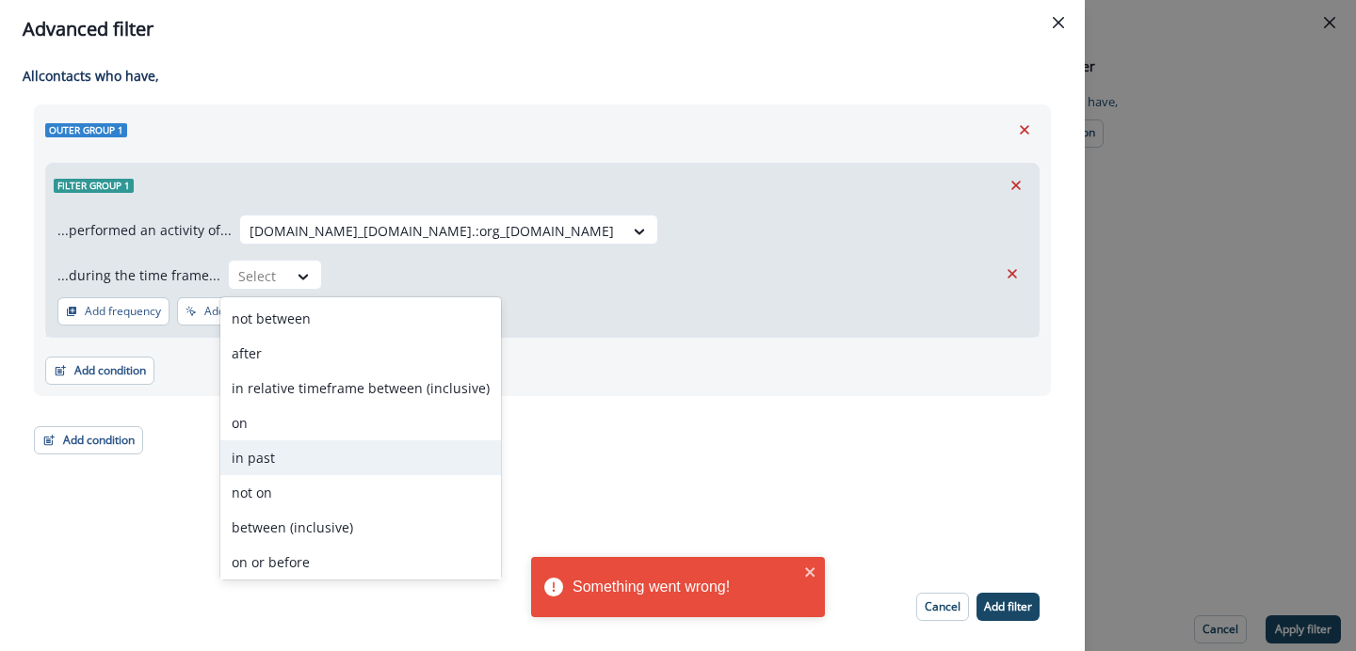
click at [275, 463] on div "in past" at bounding box center [360, 458] width 281 height 35
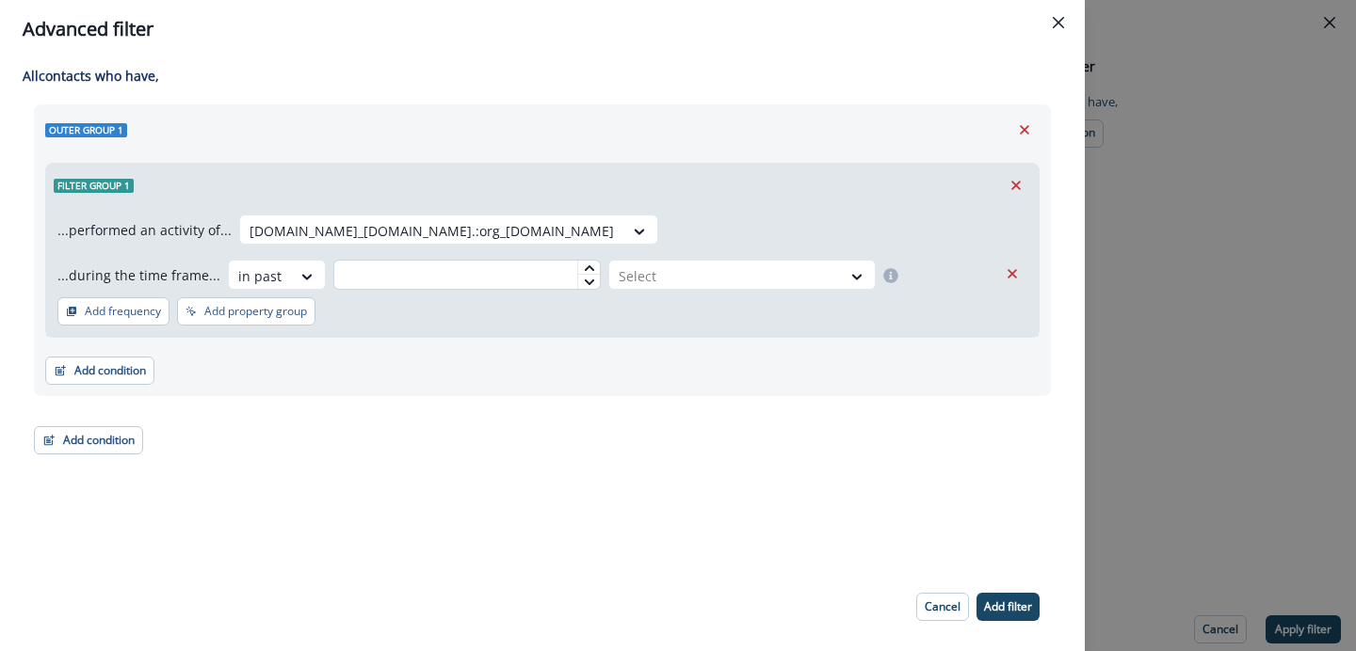
click at [451, 289] on input "text" at bounding box center [466, 275] width 267 height 30
type input "*"
click at [715, 275] on div at bounding box center [725, 277] width 213 height 24
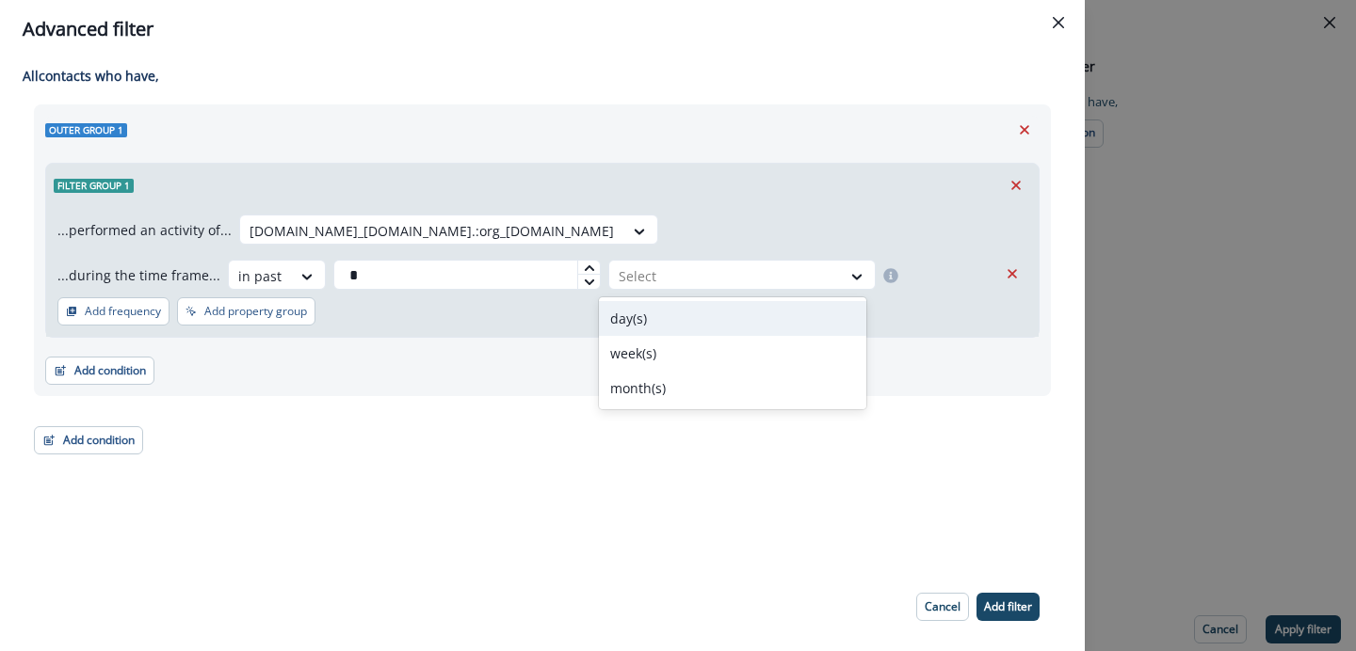
click at [653, 308] on div "day(s)" at bounding box center [732, 318] width 267 height 35
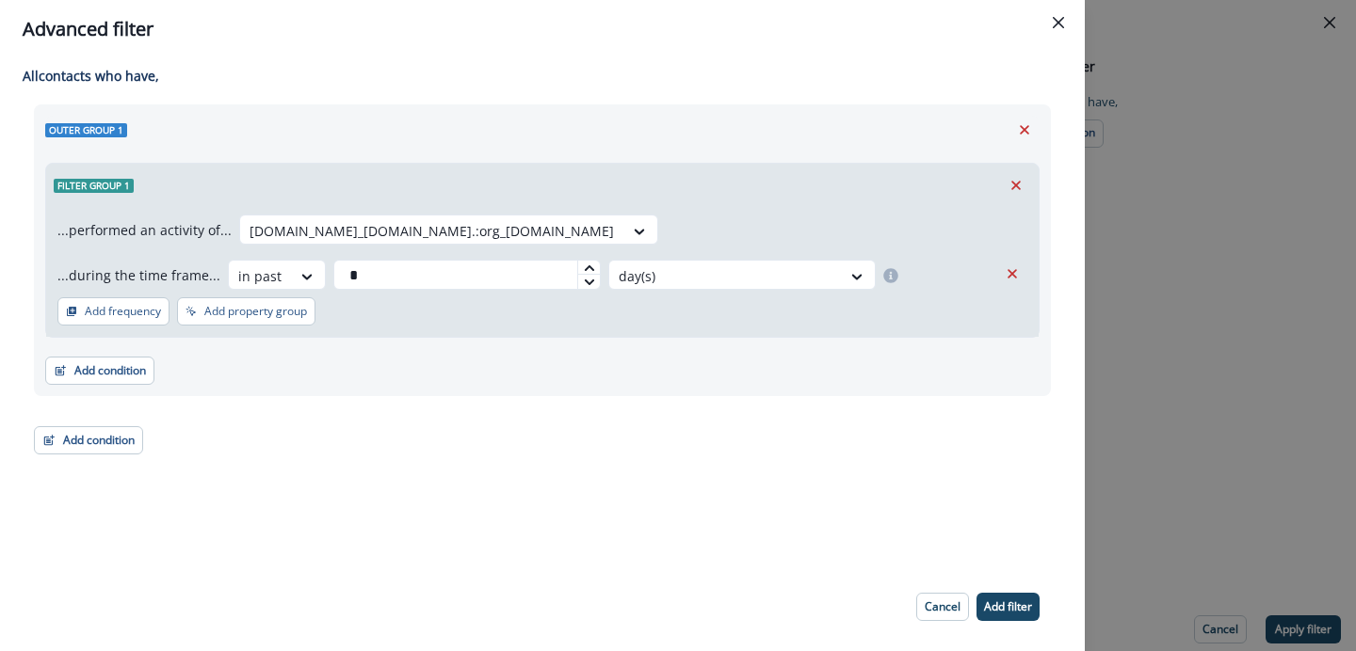
click at [999, 591] on footer "Cancel Add filter" at bounding box center [977, 607] width 169 height 58
click at [995, 603] on p "Add filter" at bounding box center [1008, 607] width 48 height 13
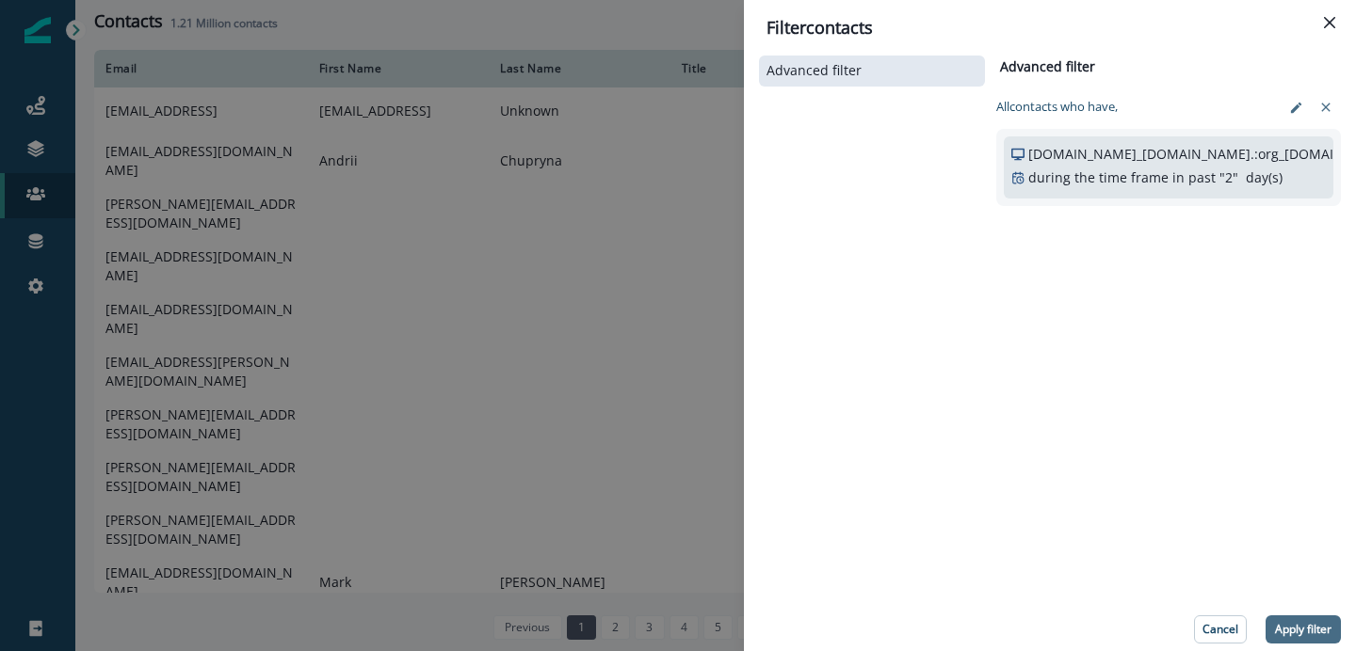
click at [1310, 623] on p "Apply filter" at bounding box center [1303, 629] width 56 height 13
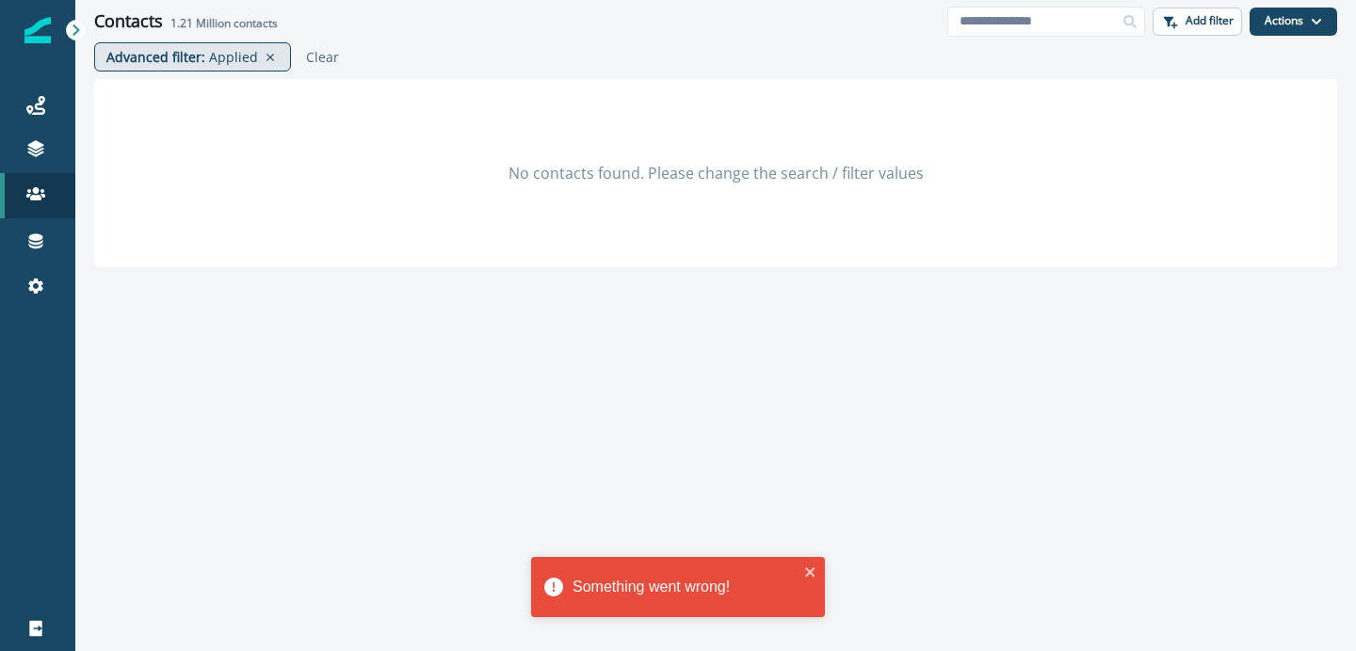
click at [214, 58] on p "Applied" at bounding box center [233, 57] width 49 height 20
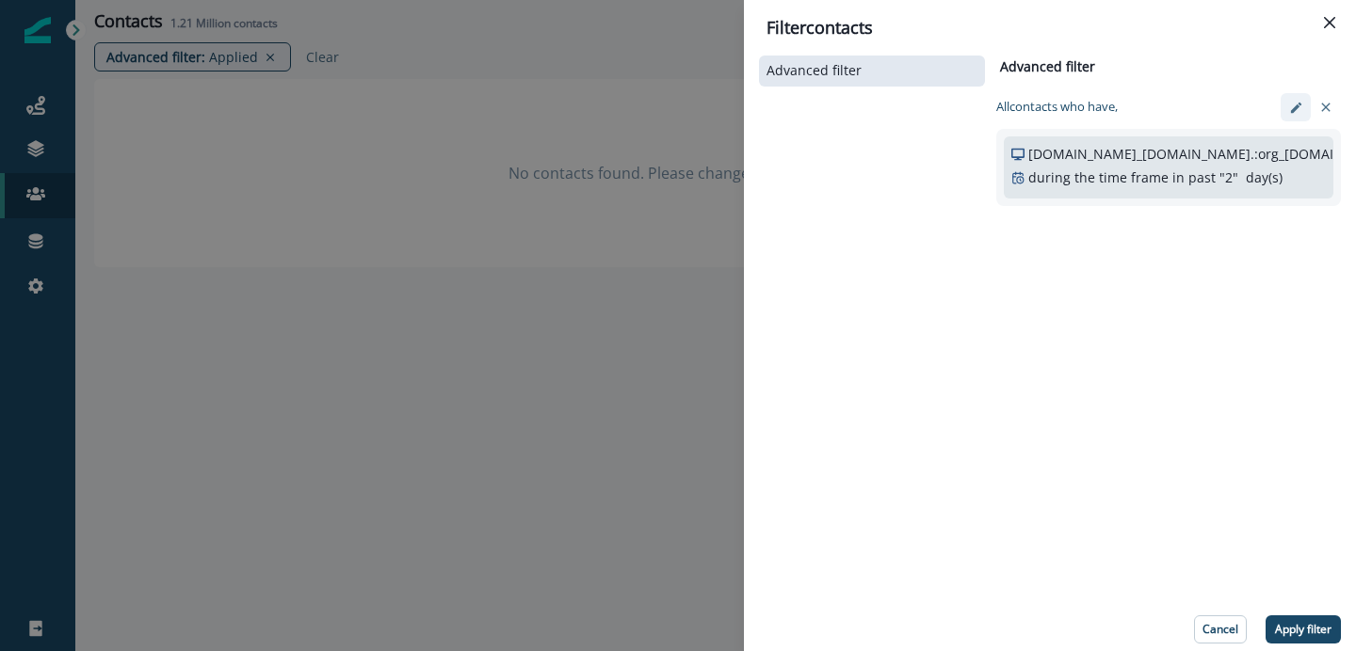
click at [1293, 108] on icon "edit-filter" at bounding box center [1295, 107] width 10 height 10
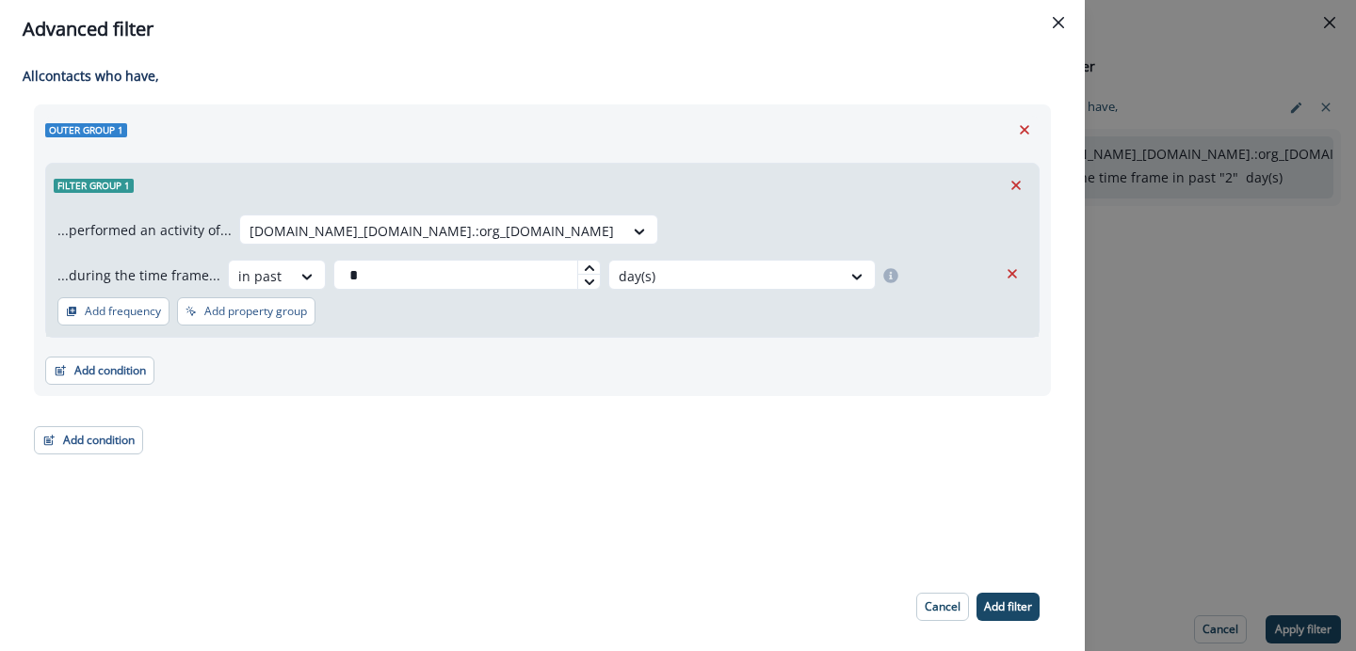
click at [584, 271] on icon at bounding box center [589, 268] width 11 height 11
type input "*"
click at [1011, 604] on p "Add filter" at bounding box center [1008, 607] width 48 height 13
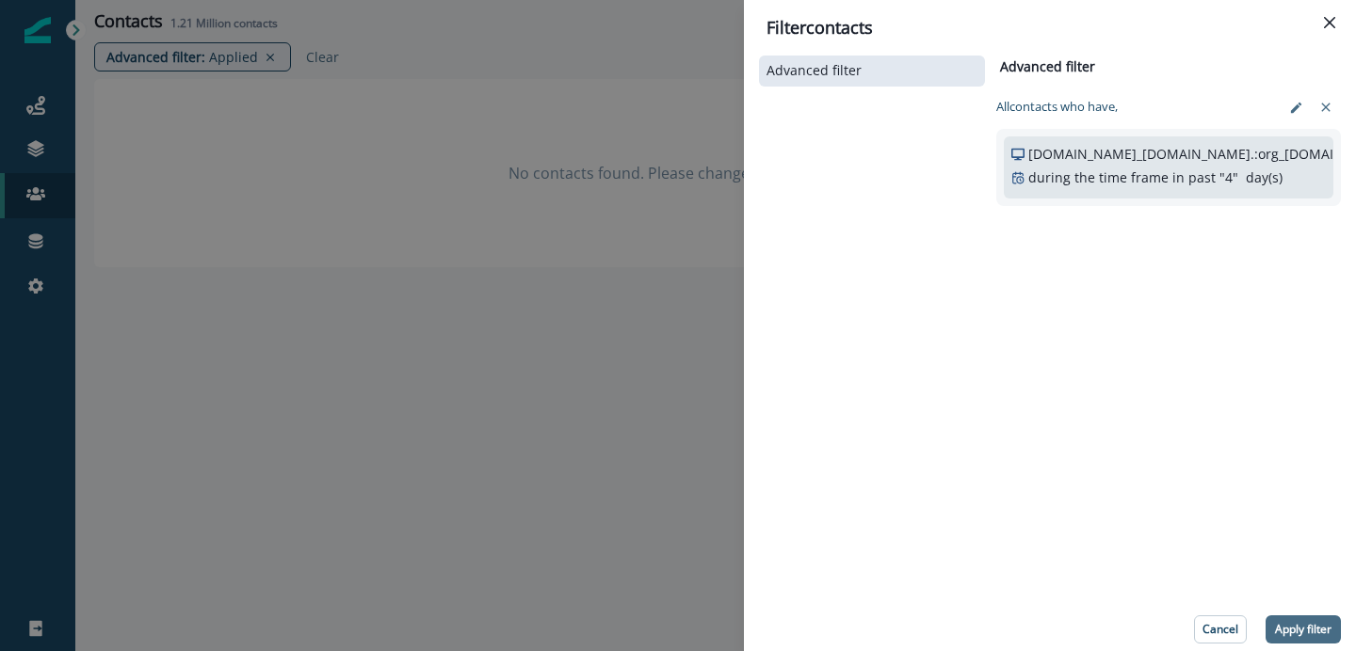
click at [1304, 623] on p "Apply filter" at bounding box center [1303, 629] width 56 height 13
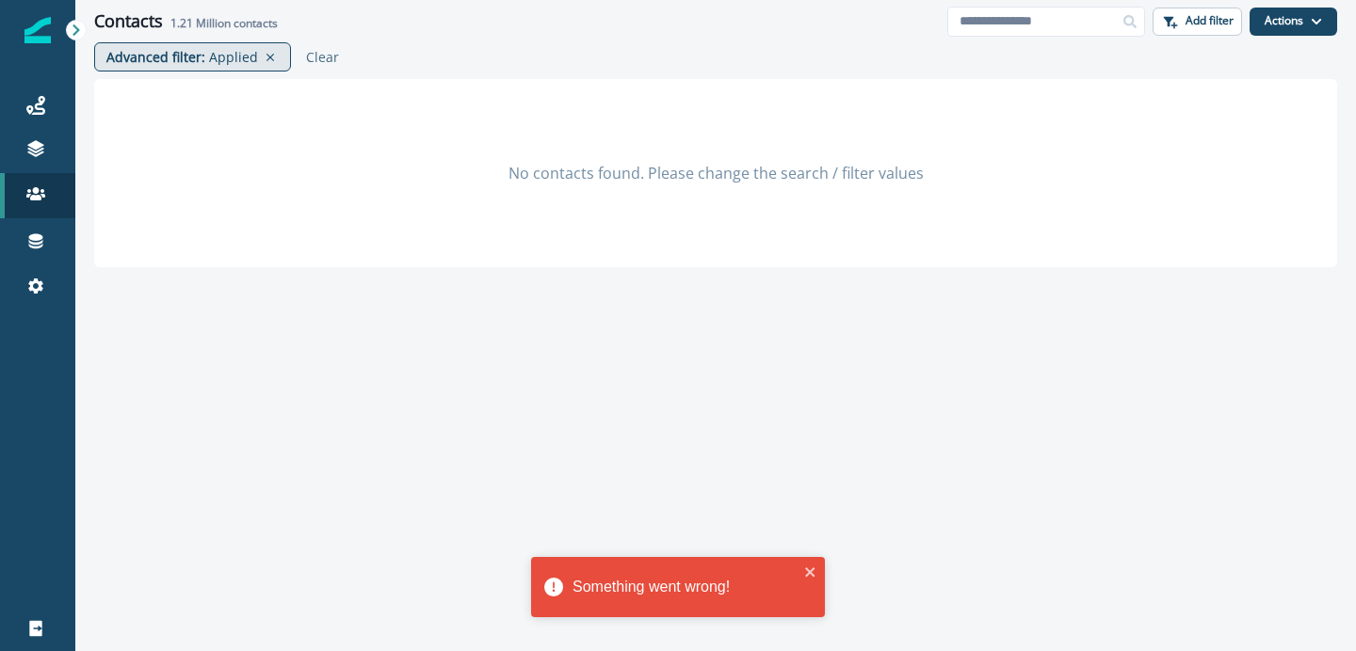
click at [228, 56] on p "Applied" at bounding box center [233, 57] width 49 height 20
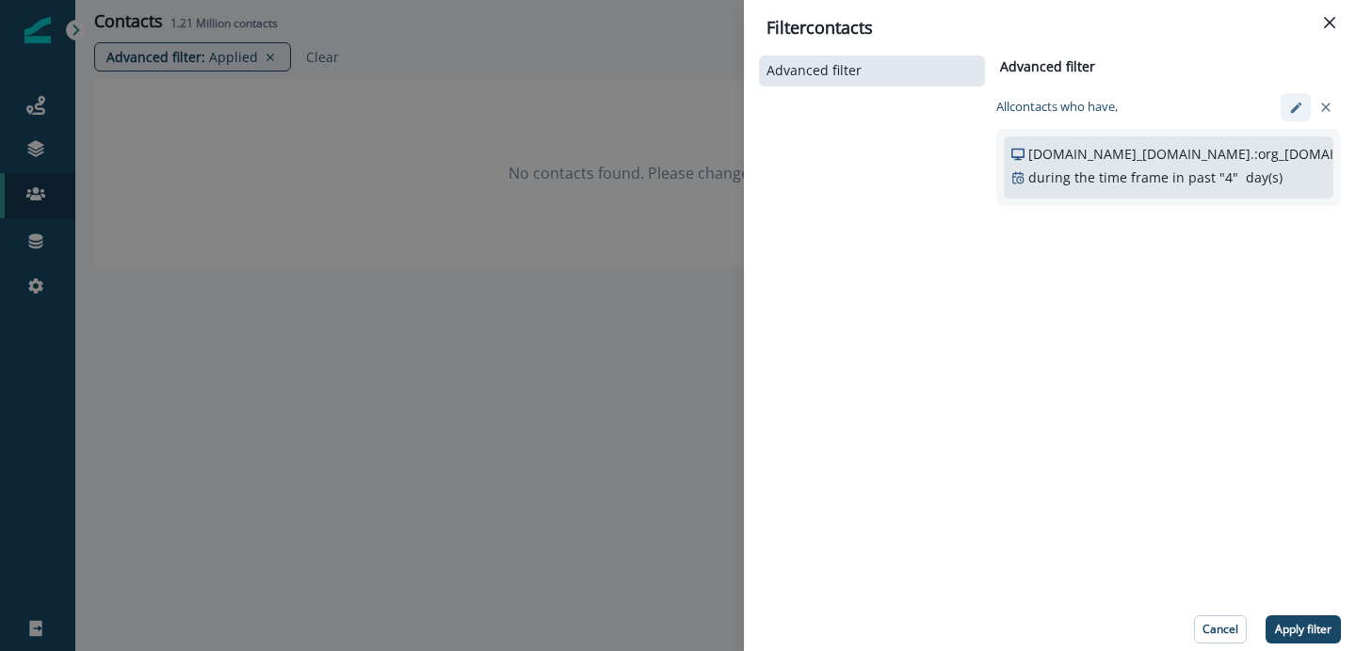
click at [1298, 104] on icon "edit-filter" at bounding box center [1295, 107] width 10 height 10
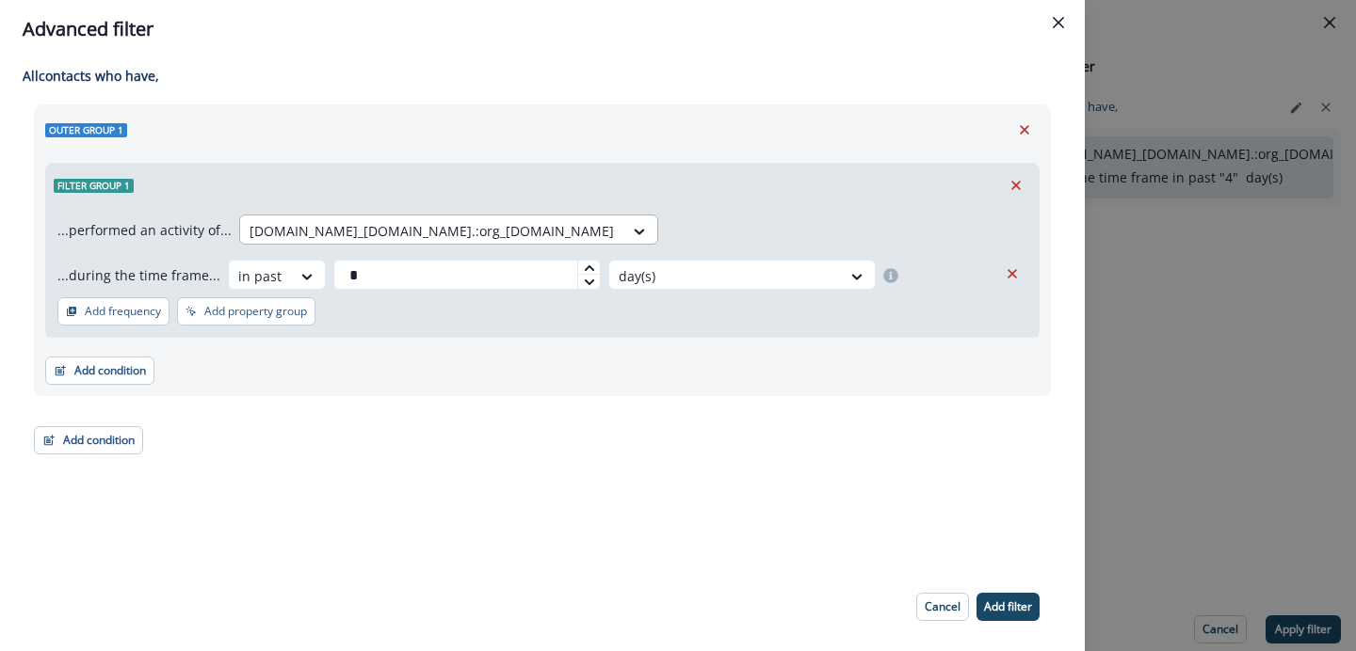
click at [431, 226] on div at bounding box center [431, 231] width 364 height 24
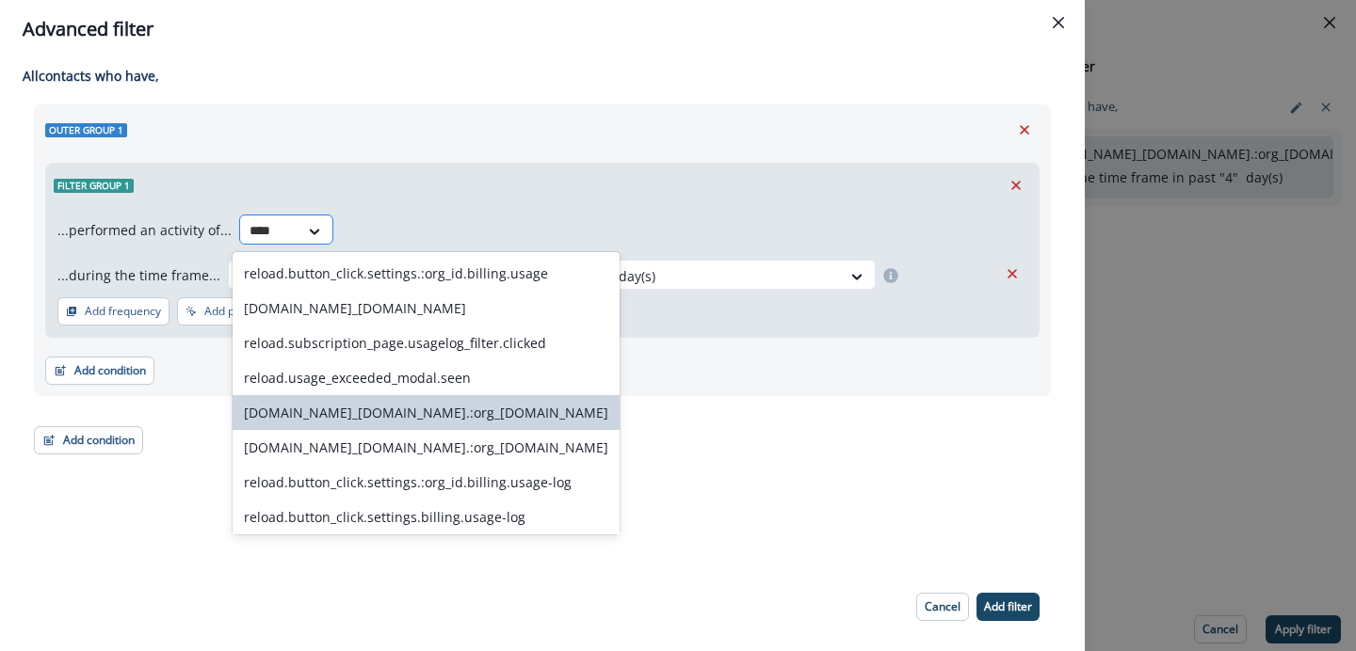
type input "*****"
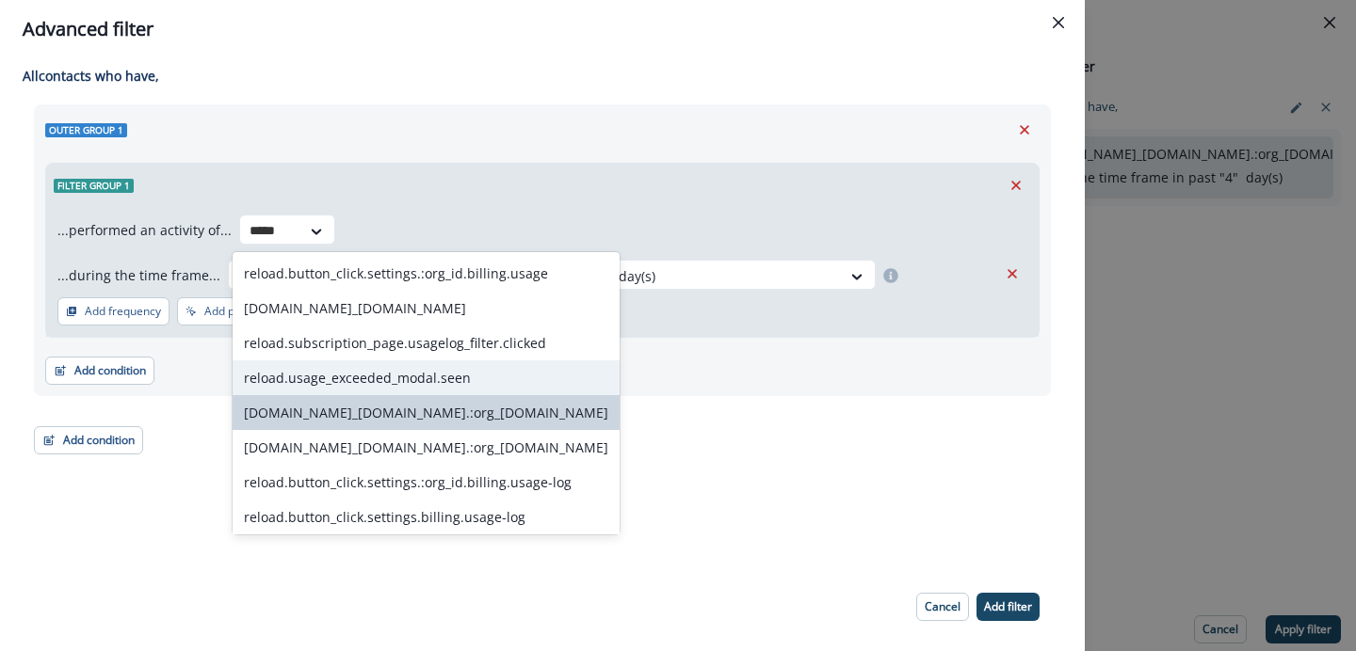
click at [386, 369] on div "reload.usage_exceeded_modal.seen" at bounding box center [426, 378] width 387 height 35
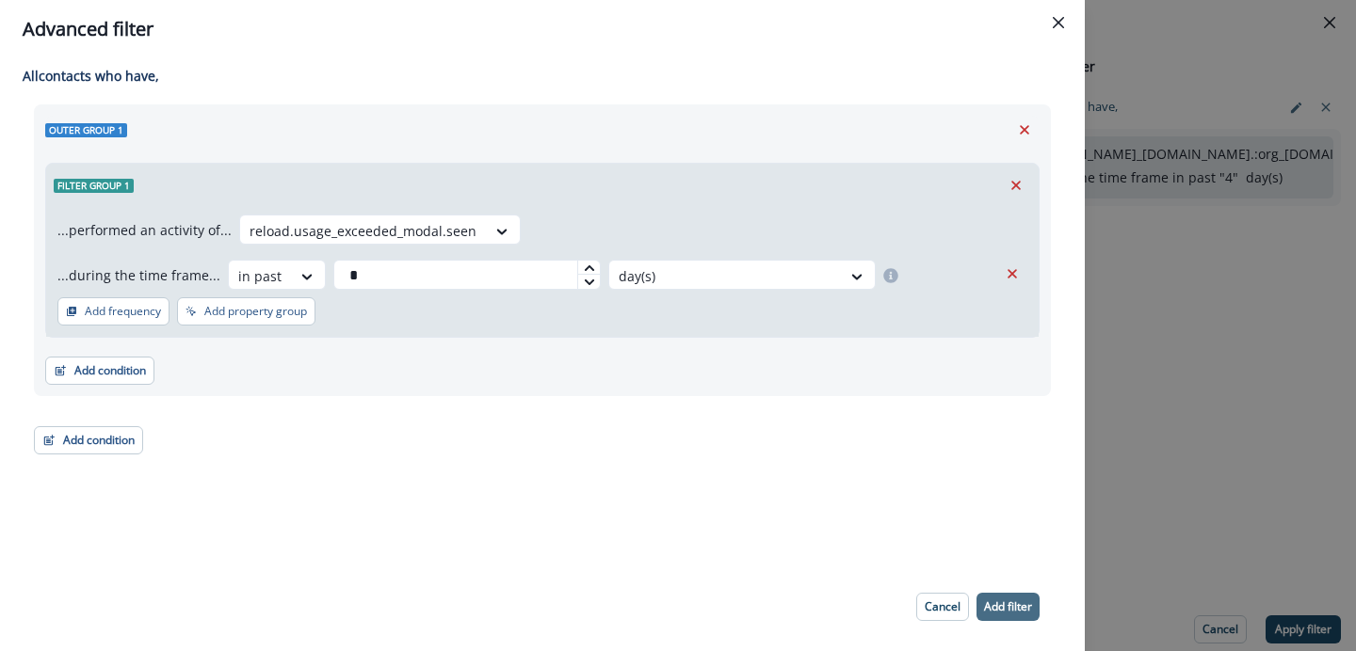
click at [1017, 608] on p "Add filter" at bounding box center [1008, 607] width 48 height 13
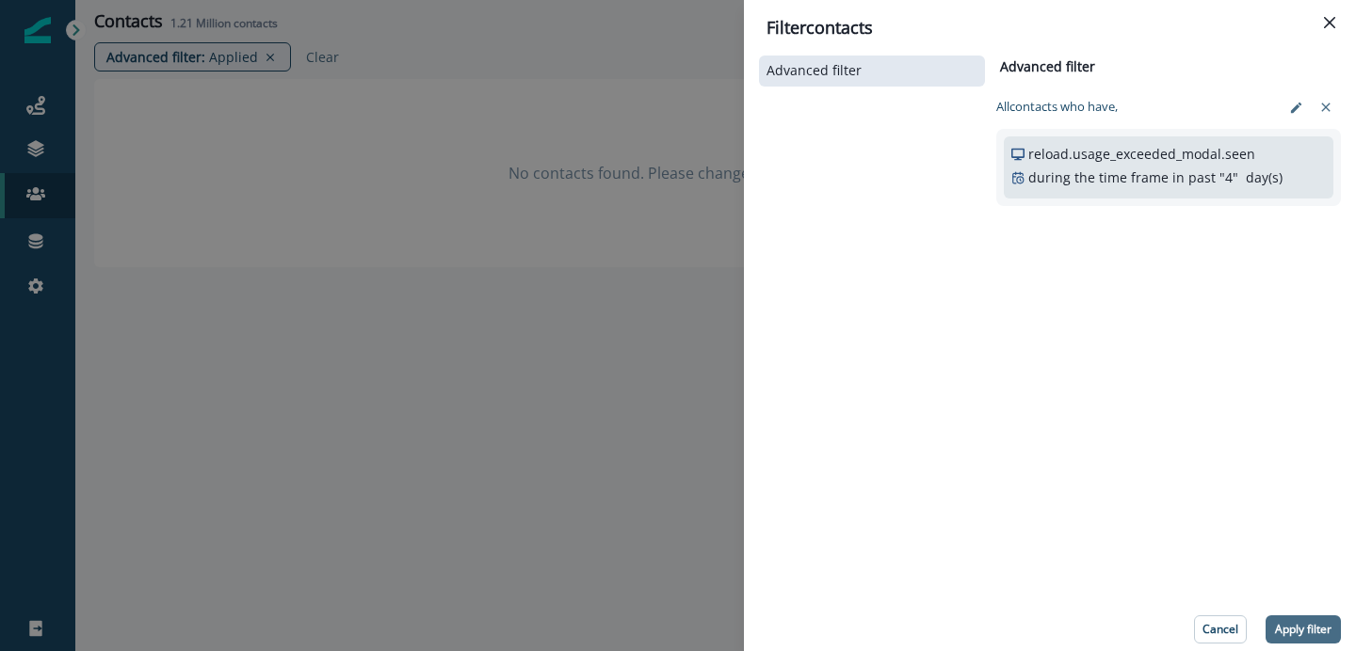
click at [1280, 619] on button "Apply filter" at bounding box center [1302, 630] width 75 height 28
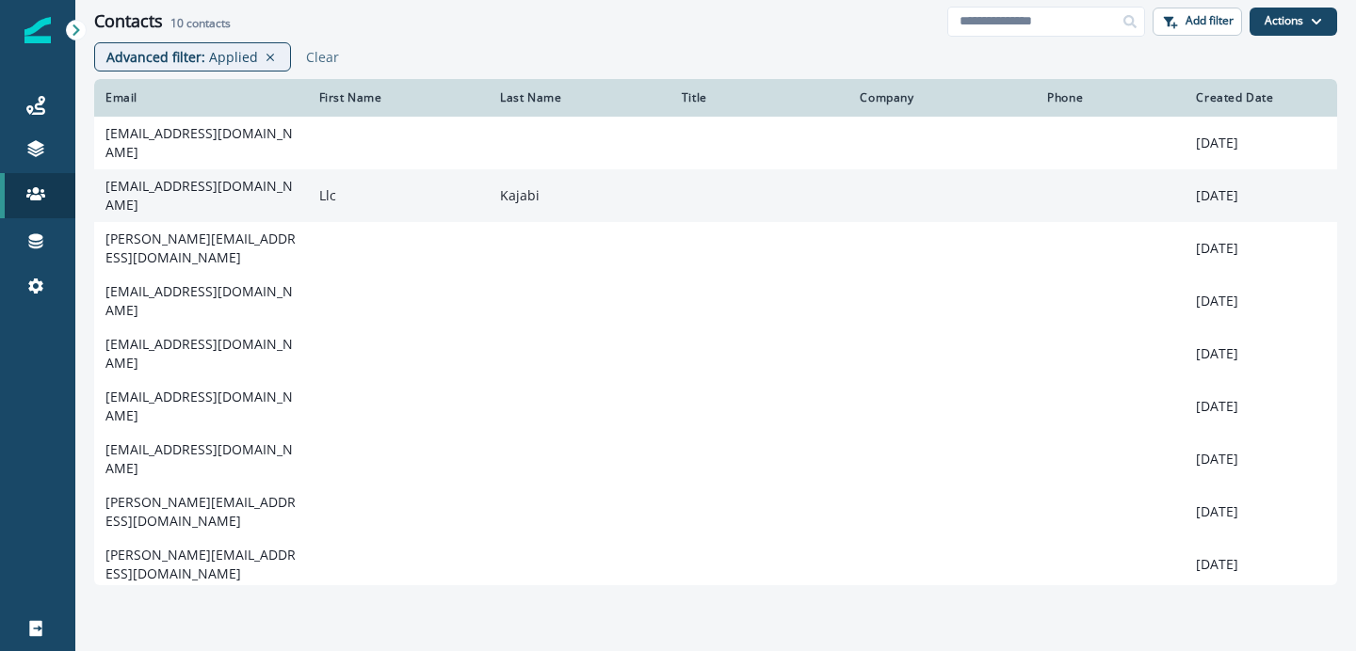
click at [236, 198] on td "[EMAIL_ADDRESS][DOMAIN_NAME]" at bounding box center [201, 195] width 214 height 53
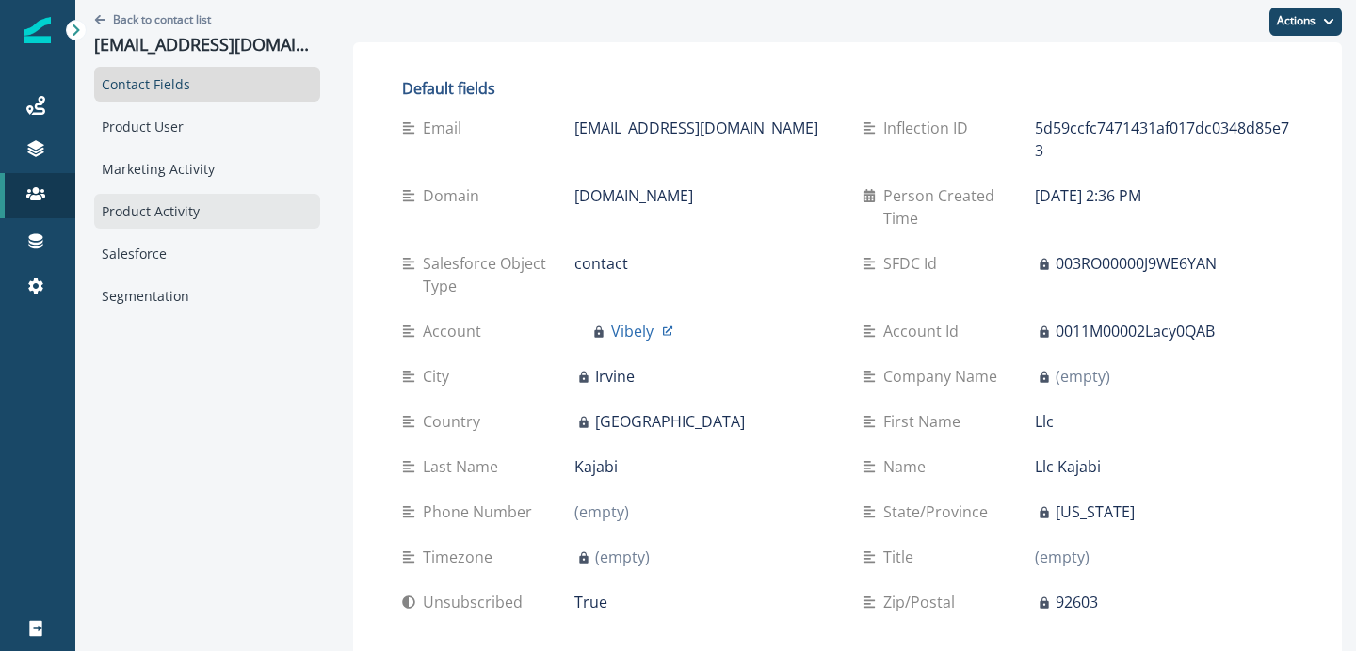
click at [174, 211] on div "Product Activity" at bounding box center [207, 211] width 226 height 35
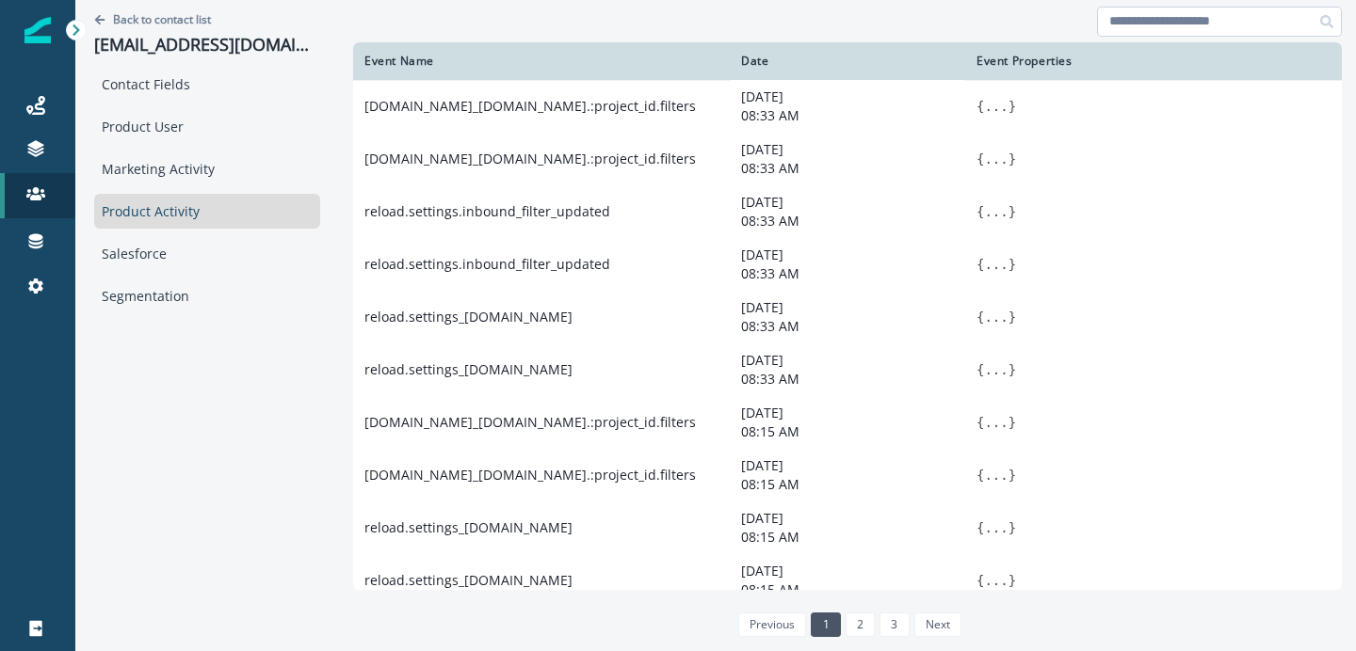
click at [1135, 28] on input at bounding box center [1219, 22] width 245 height 30
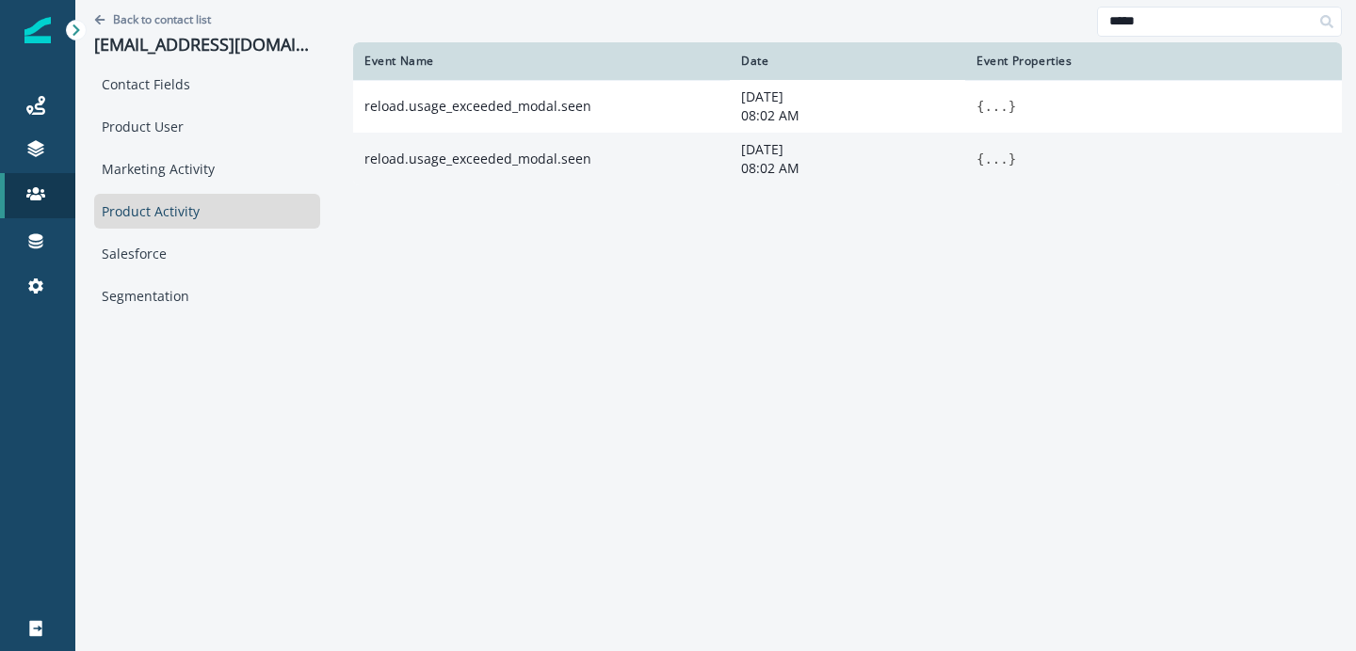
type input "*****"
click at [989, 154] on button "..." at bounding box center [996, 159] width 24 height 19
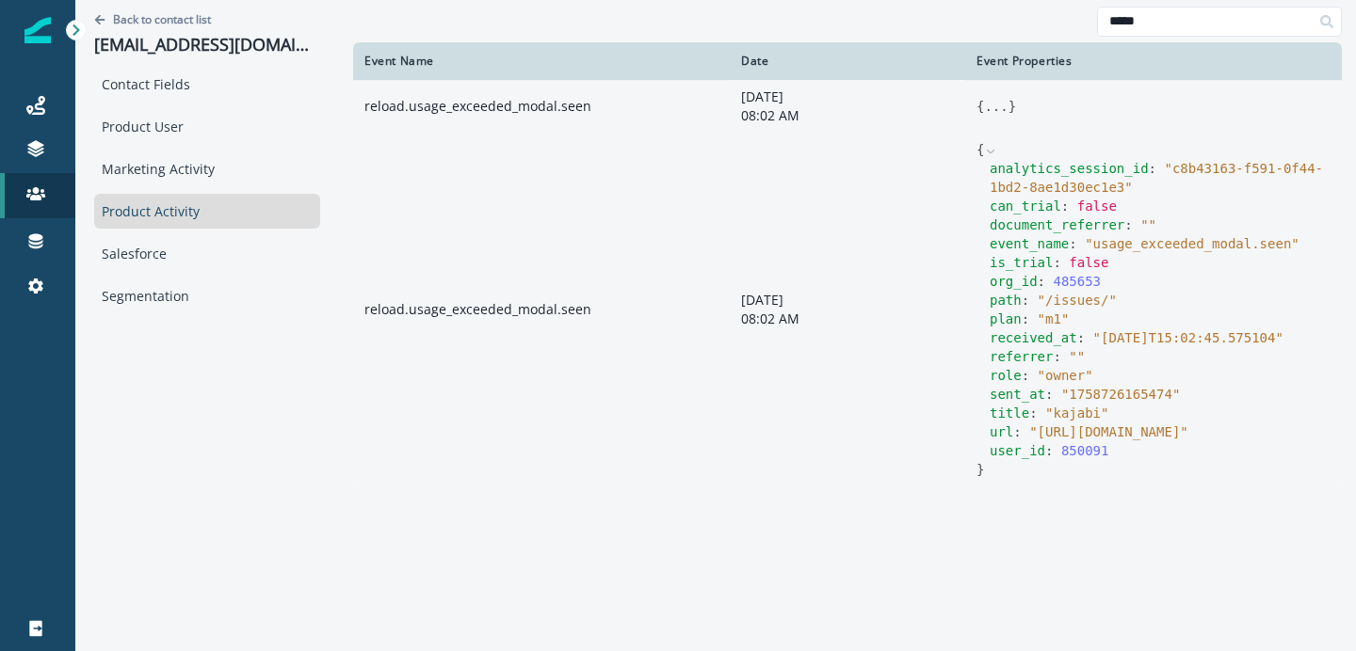
click at [998, 99] on button "..." at bounding box center [996, 106] width 24 height 19
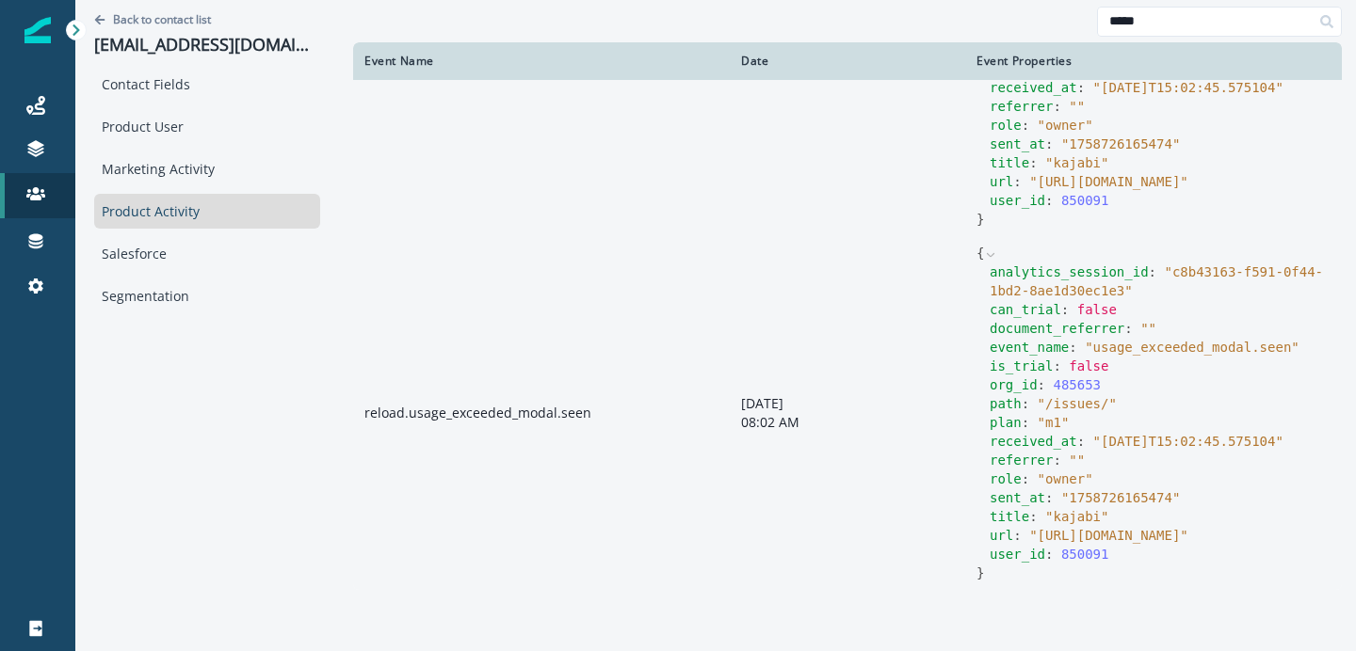
scroll to position [237, 0]
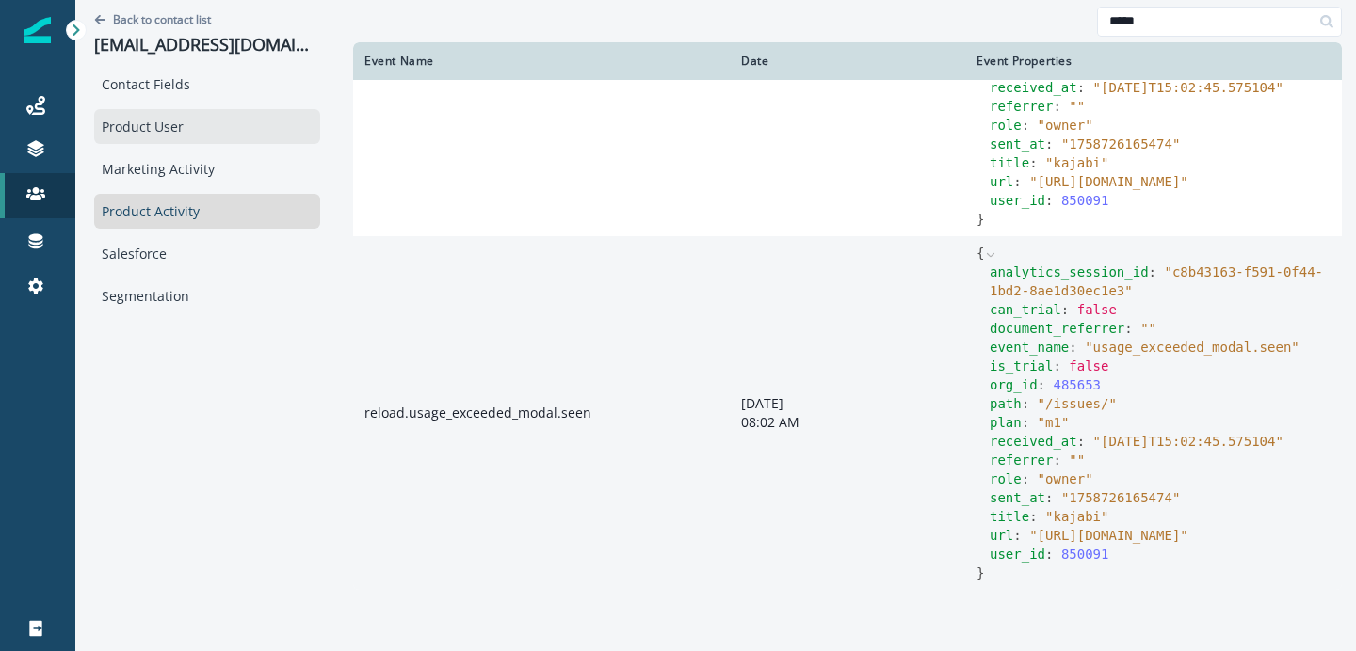
click at [159, 124] on div "Product User" at bounding box center [207, 126] width 226 height 35
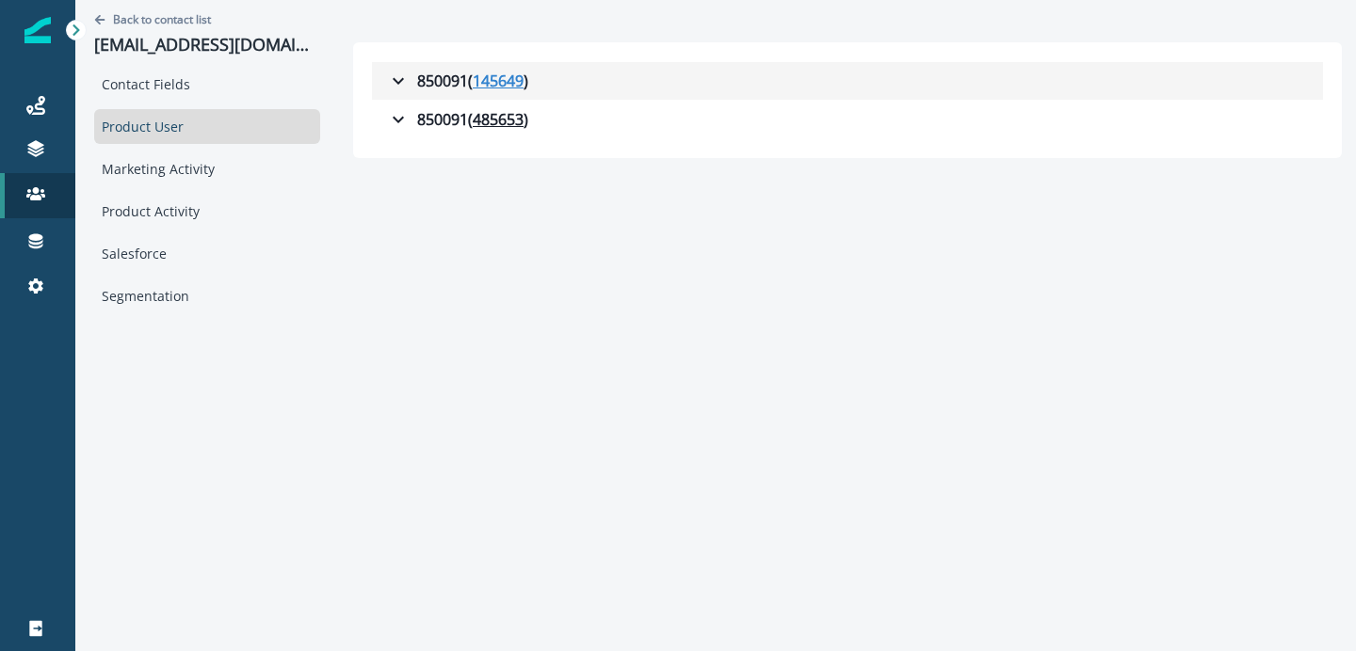
click at [503, 83] on u "145649" at bounding box center [498, 81] width 51 height 23
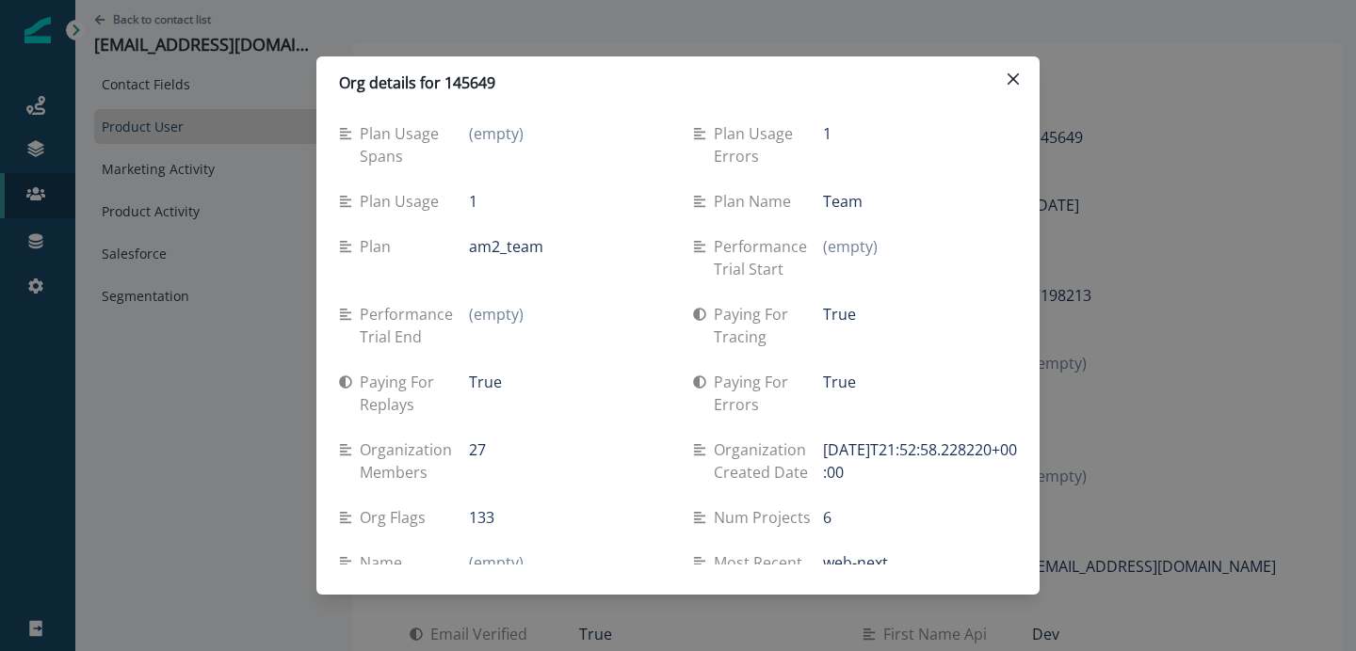
scroll to position [2724, 0]
